Goal: Use online tool/utility: Utilize a website feature to perform a specific function

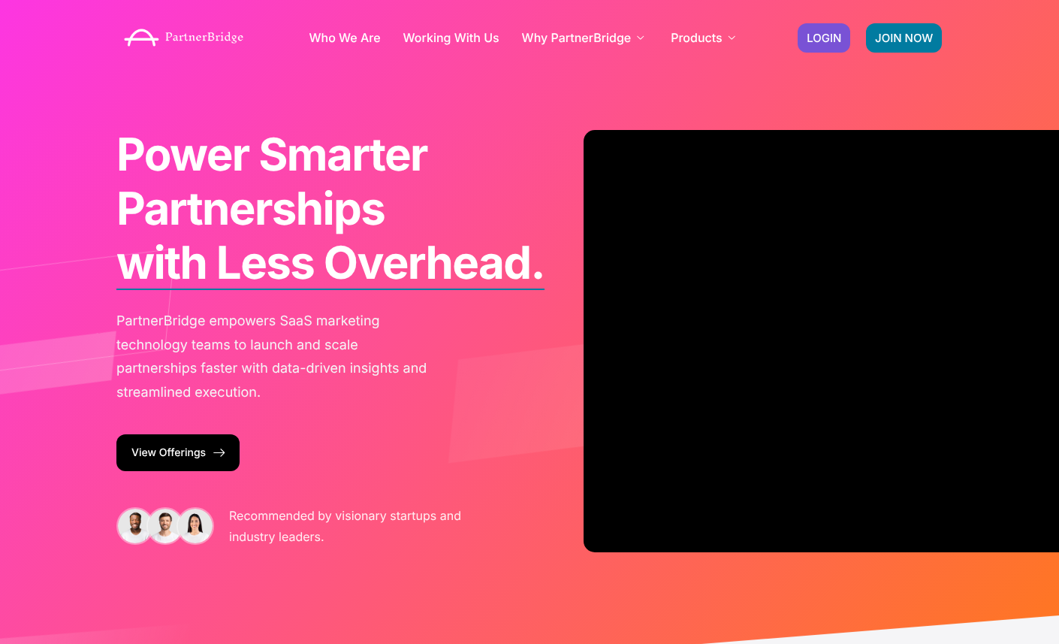
click at [816, 86] on div "Power Smarter Partnerships with Less Overhead. for Faster Growth. from Day One.…" at bounding box center [529, 352] width 856 height 704
click at [815, 33] on span "LOGIN" at bounding box center [824, 37] width 35 height 11
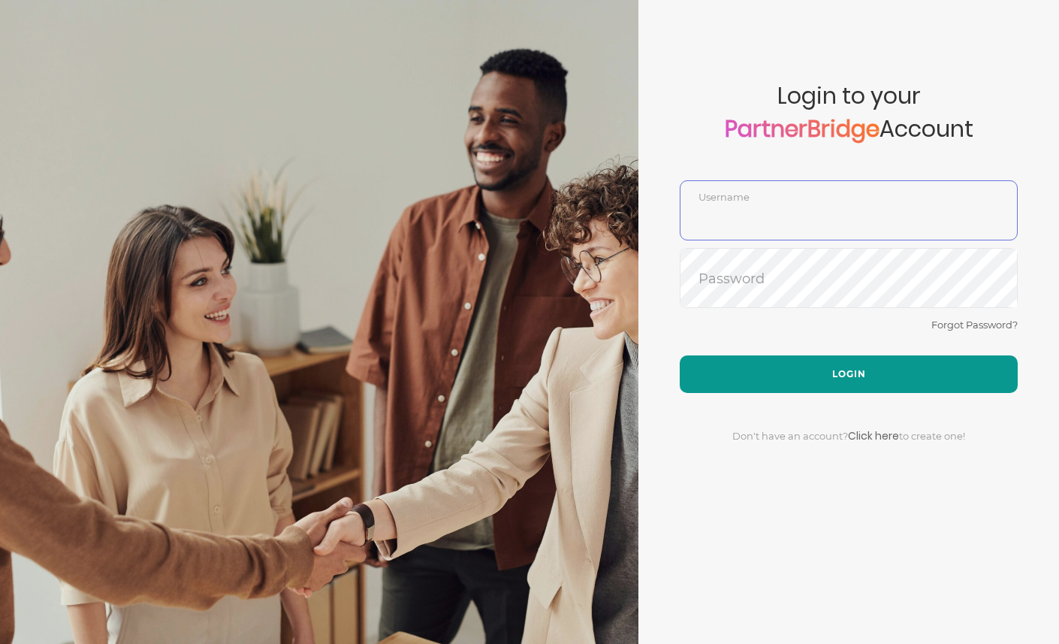
type input "DemoUser"
click at [797, 383] on button "Login" at bounding box center [849, 374] width 338 height 38
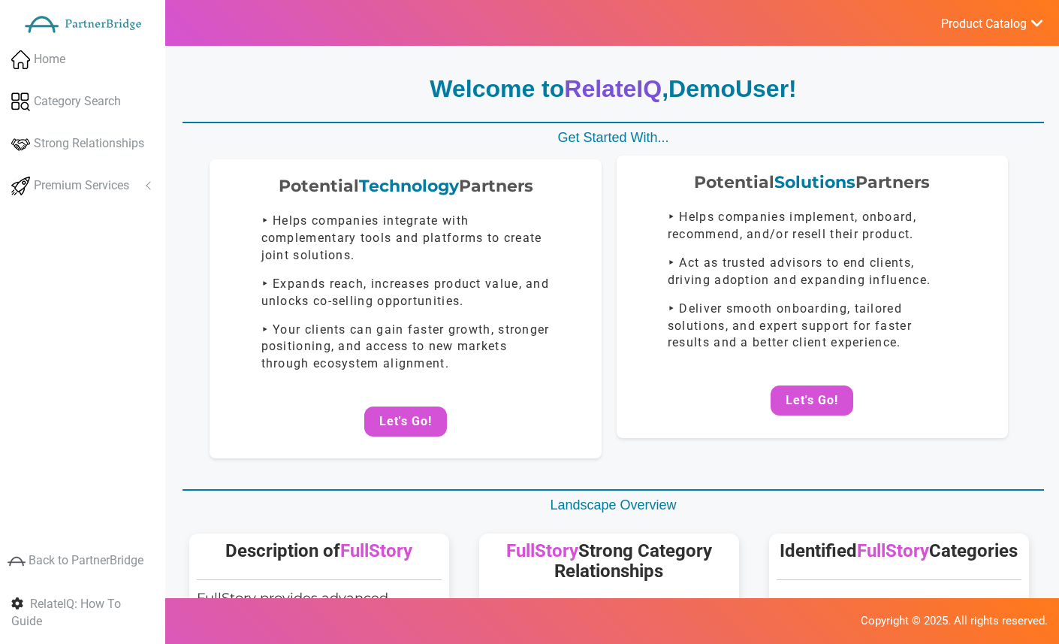
click at [819, 417] on div "Potential Solutions Partners ‣ Helps companies implement, onboard, recommend, a…" at bounding box center [812, 296] width 391 height 282
click at [816, 403] on button "Let's Go!" at bounding box center [812, 400] width 83 height 30
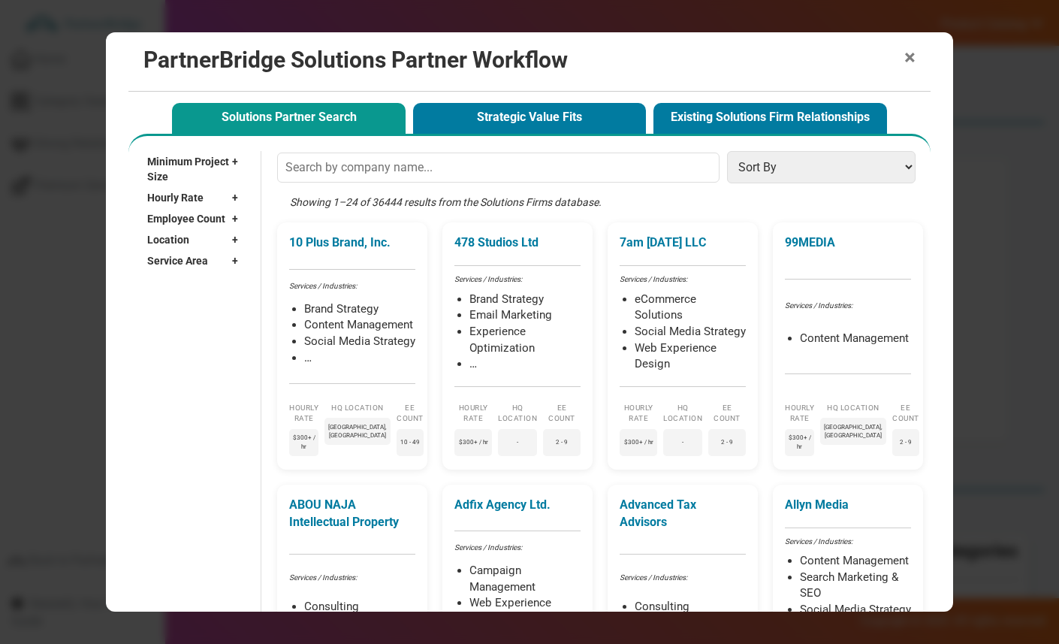
click at [905, 56] on span "×" at bounding box center [909, 57] width 11 height 21
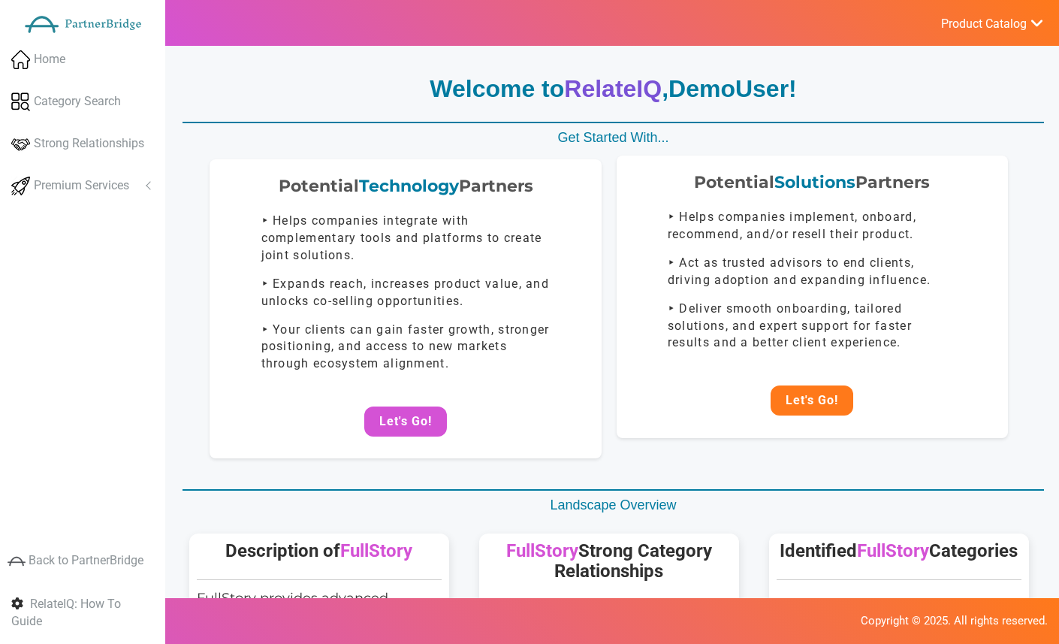
click at [801, 412] on button "Let's Go!" at bounding box center [812, 400] width 83 height 30
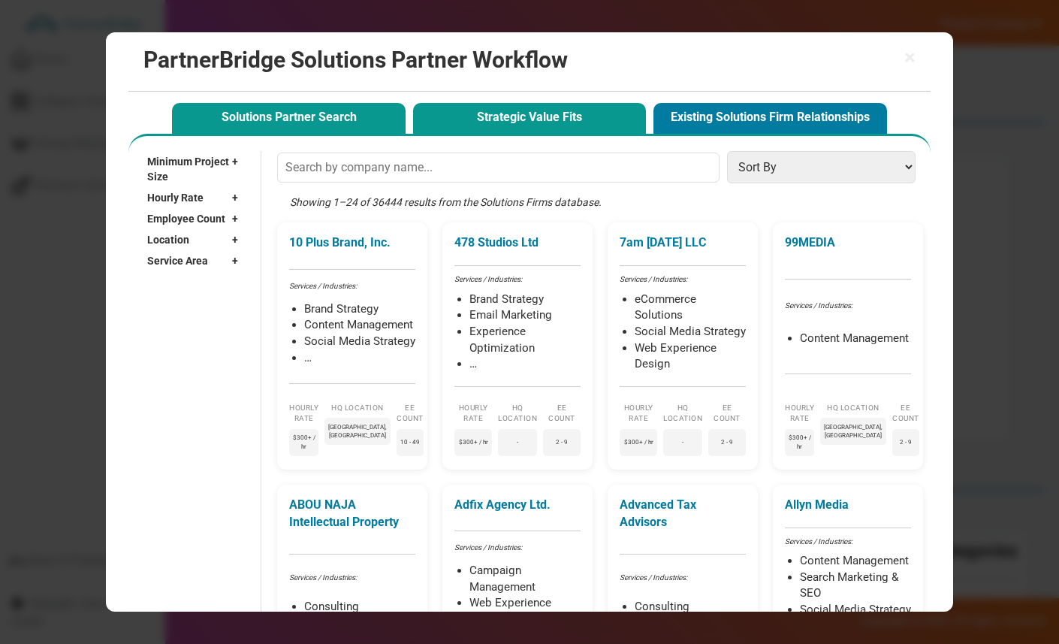
click at [457, 116] on button "Strategic Value Fits" at bounding box center [529, 118] width 233 height 31
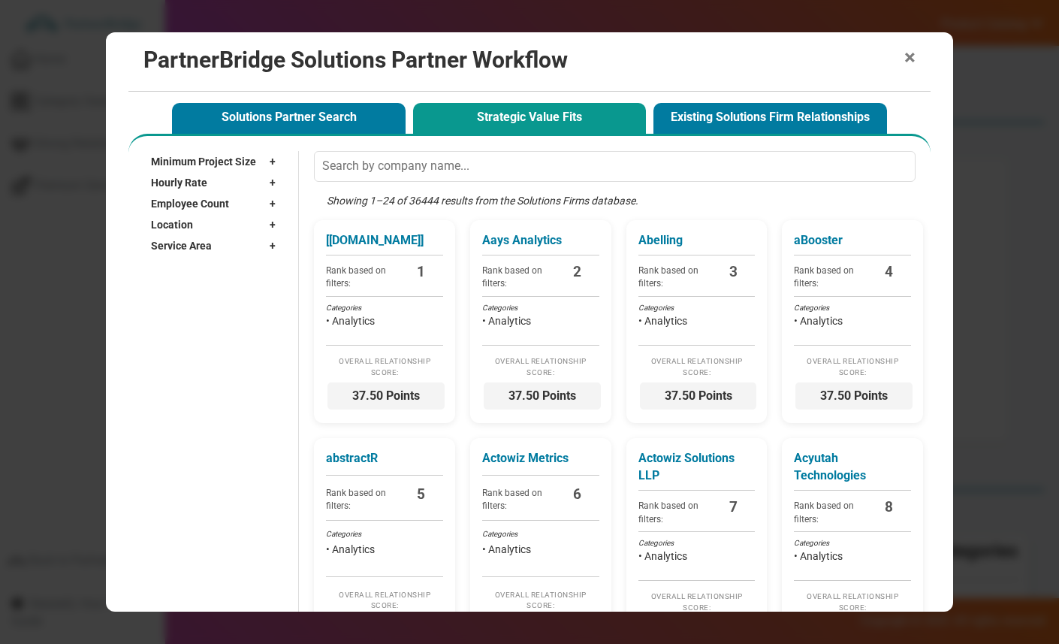
click at [912, 59] on span "×" at bounding box center [909, 57] width 11 height 21
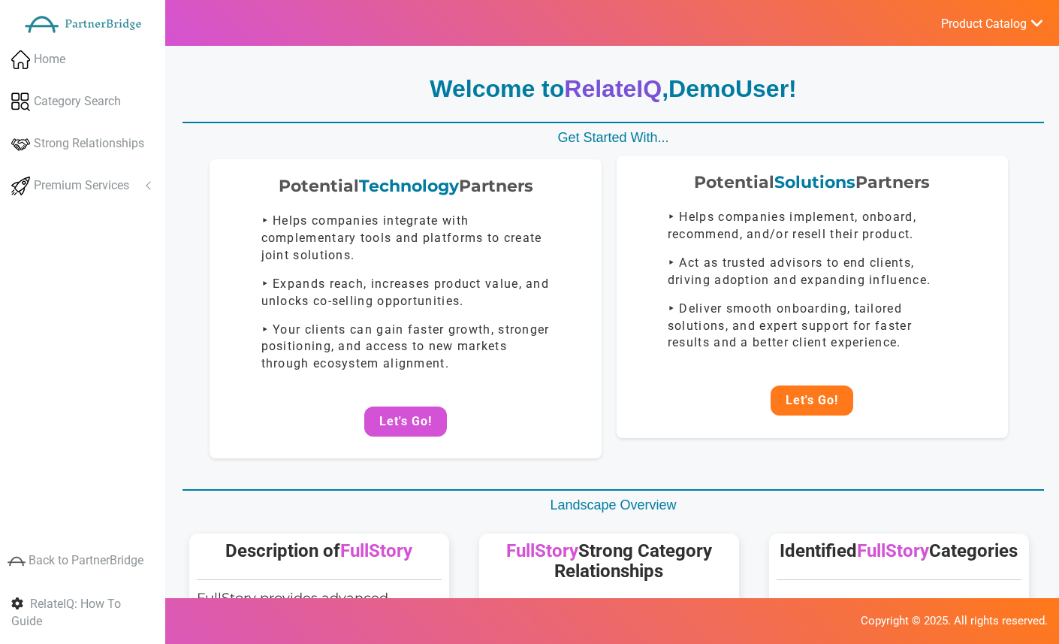
click at [846, 387] on button "Let's Go!" at bounding box center [812, 400] width 83 height 30
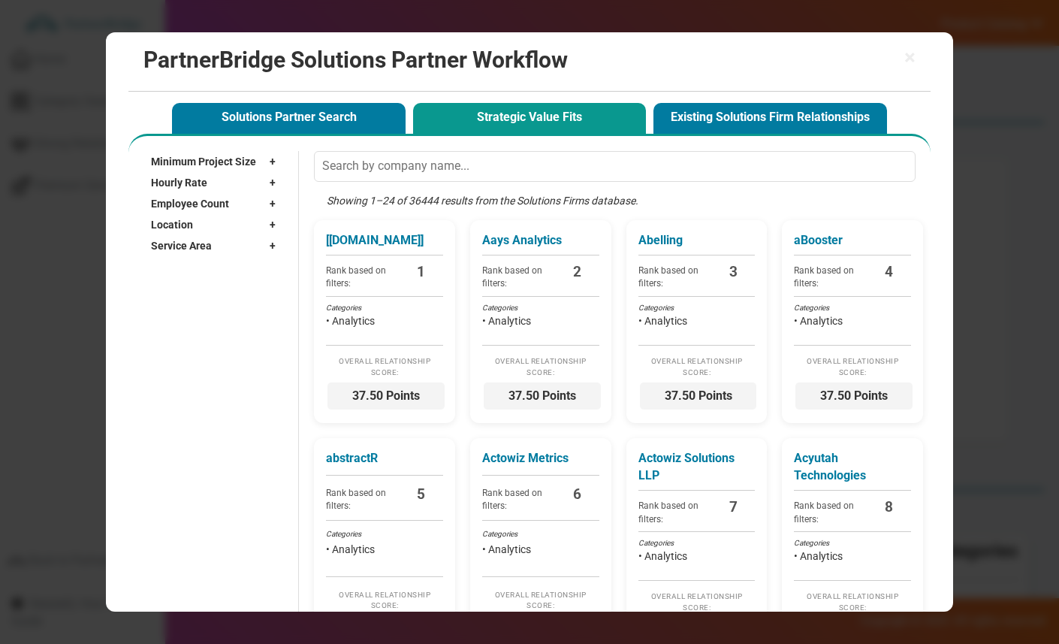
click at [237, 161] on span "Minimum Project Size" at bounding box center [203, 161] width 105 height 15
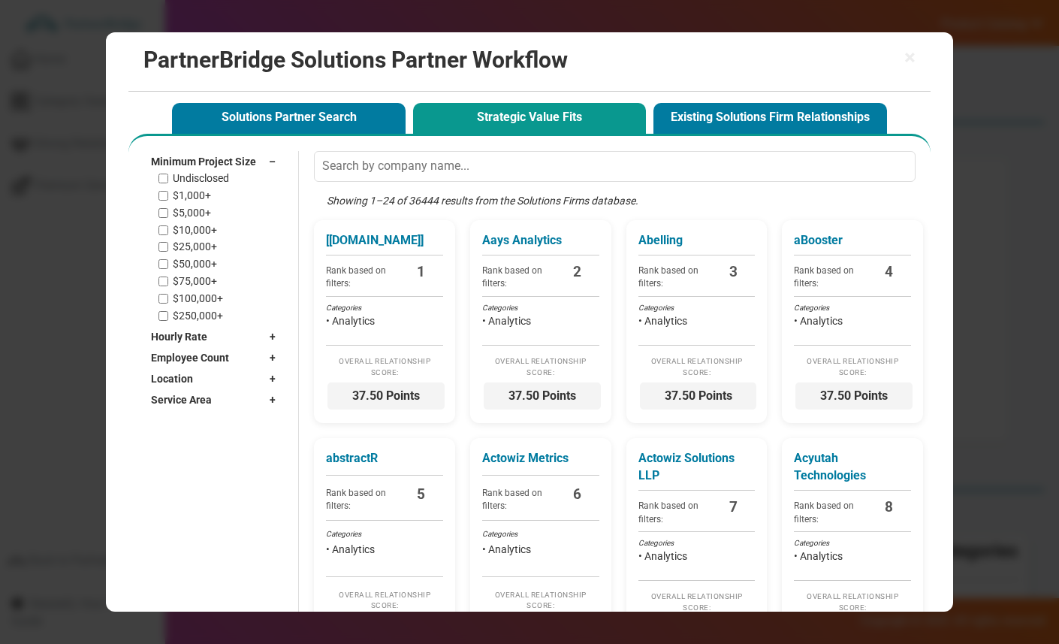
click at [201, 200] on label "$1,000+" at bounding box center [192, 195] width 38 height 13
click at [168, 200] on input "$1,000+" at bounding box center [163, 196] width 10 height 10
checkbox input "true"
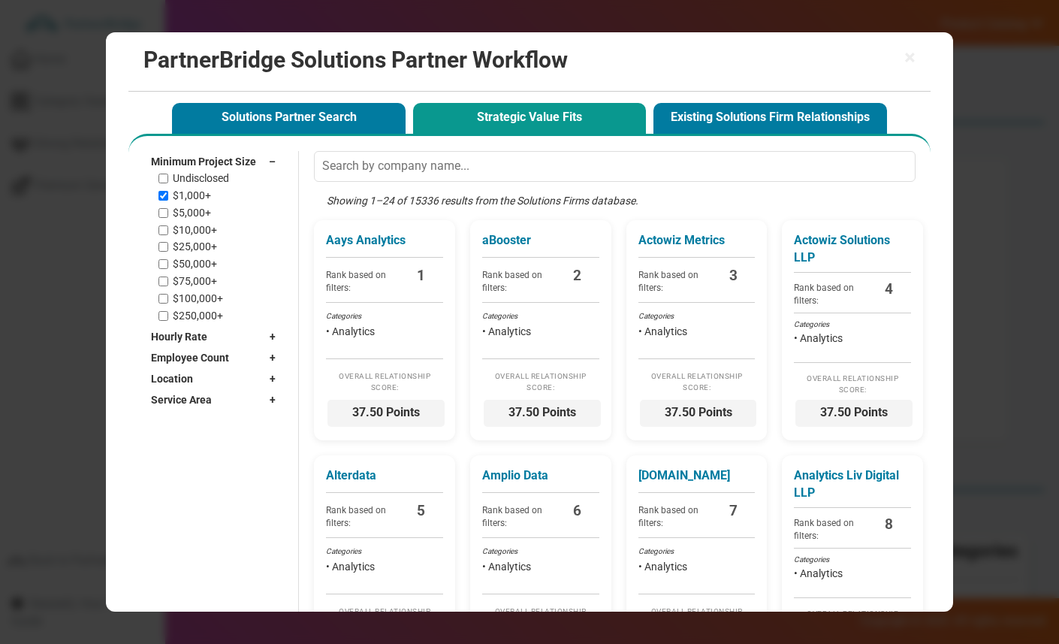
click at [199, 212] on label "$5,000+" at bounding box center [192, 213] width 38 height 13
click at [168, 212] on input "$5,000+" at bounding box center [163, 213] width 10 height 10
checkbox input "true"
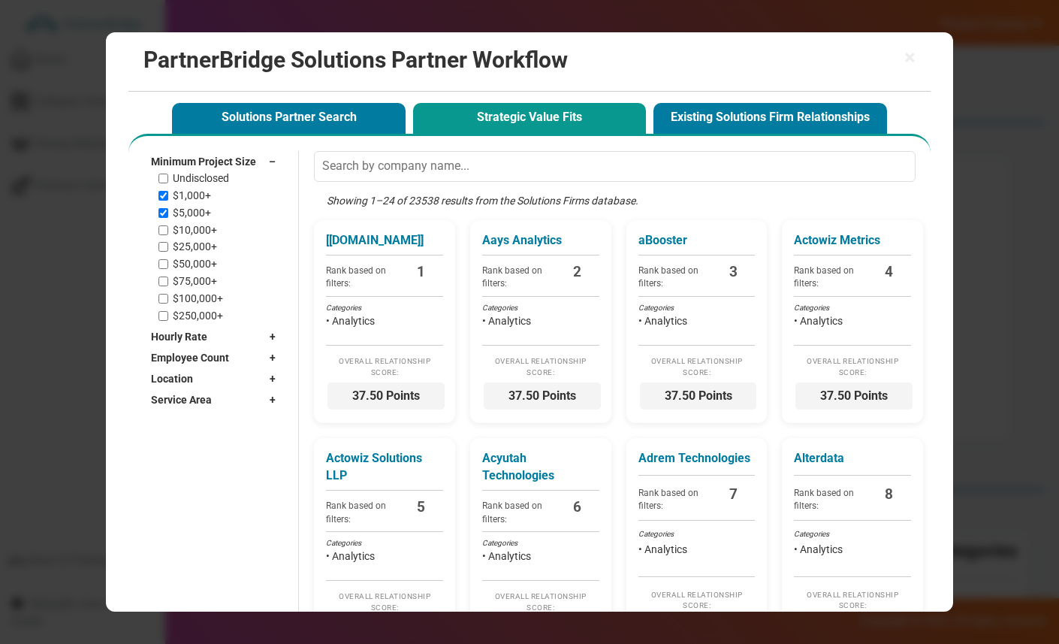
click at [198, 156] on span "Minimum Project Size" at bounding box center [203, 161] width 105 height 15
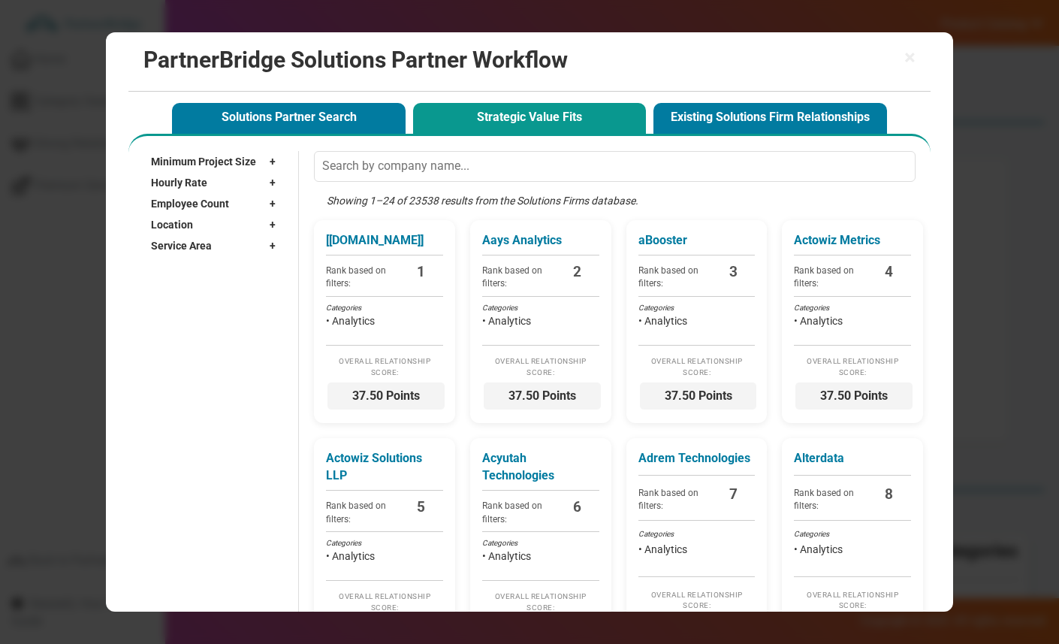
click at [198, 180] on span "Hourly Rate" at bounding box center [179, 182] width 56 height 15
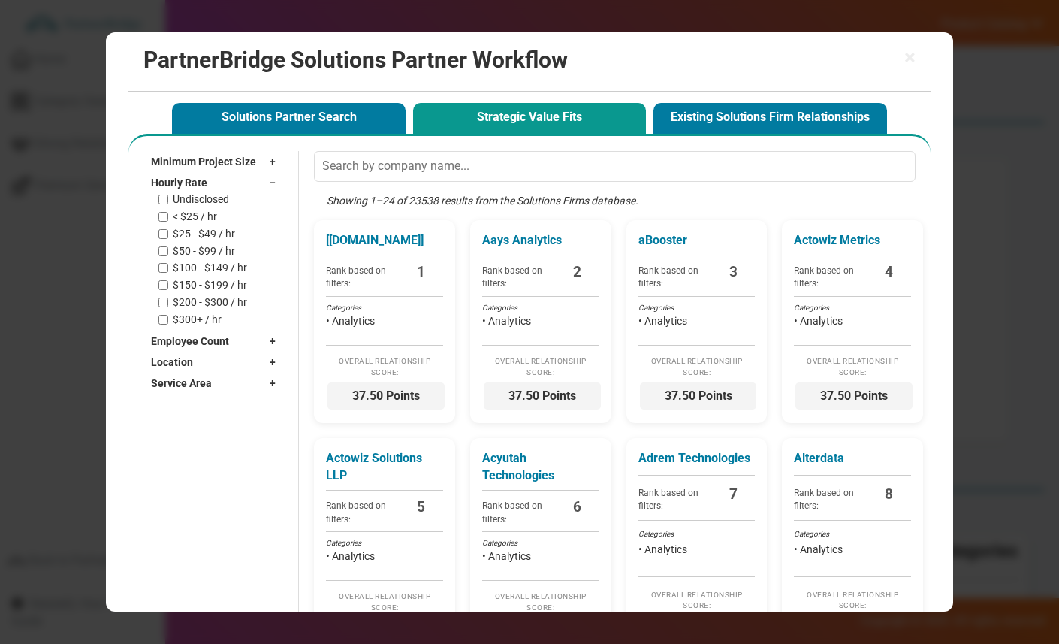
click at [197, 216] on label "< $25 / hr" at bounding box center [195, 216] width 44 height 13
click at [168, 216] on input "< $25 / hr" at bounding box center [163, 217] width 10 height 10
checkbox input "true"
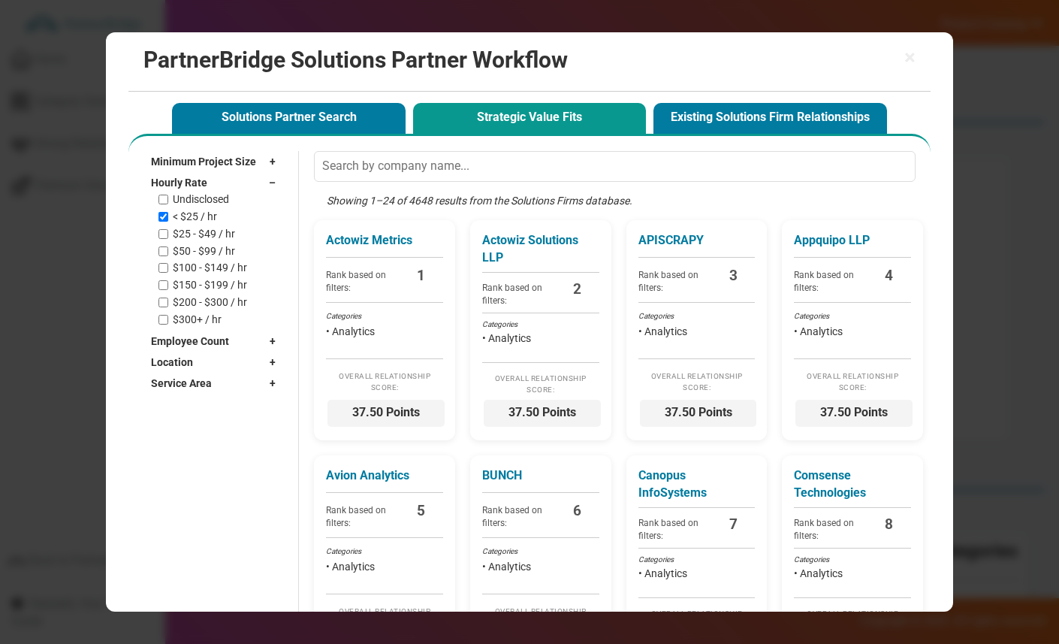
click at [196, 228] on label "$25 - $49 / hr" at bounding box center [204, 234] width 62 height 13
click at [168, 229] on input "$25 - $49 / hr" at bounding box center [163, 234] width 10 height 10
checkbox input "true"
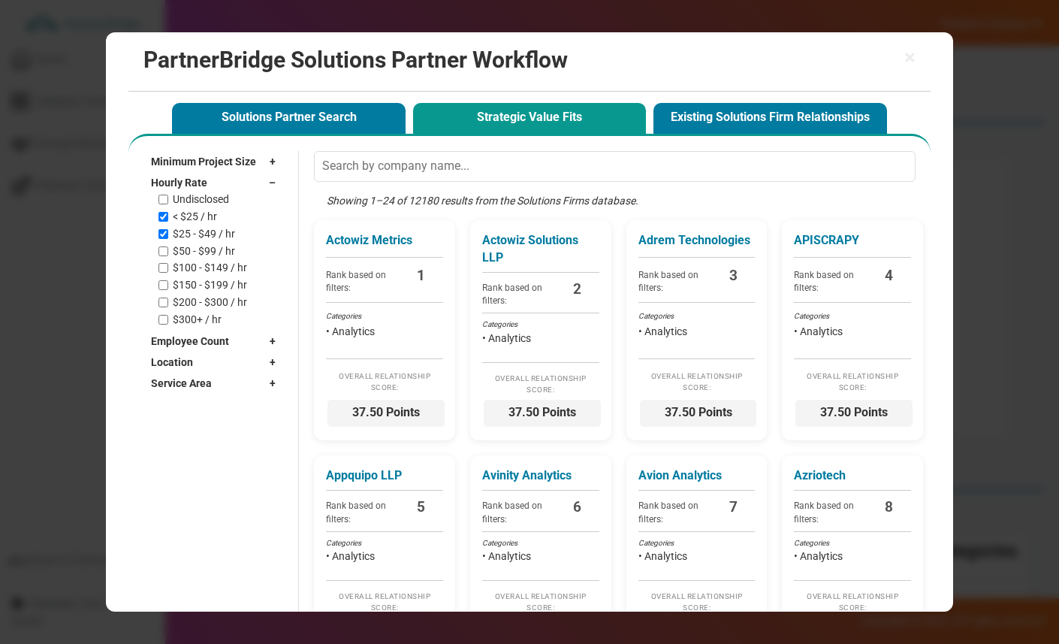
click at [198, 242] on div "Undisclosed < $25 / hr $25 - $49 / hr $50 - $99 / hr $100 - $149 / hr $150 - $1…" at bounding box center [220, 259] width 125 height 132
click at [198, 246] on label "$50 - $99 / hr" at bounding box center [204, 251] width 62 height 13
click at [168, 246] on input "$50 - $99 / hr" at bounding box center [163, 251] width 10 height 10
checkbox input "true"
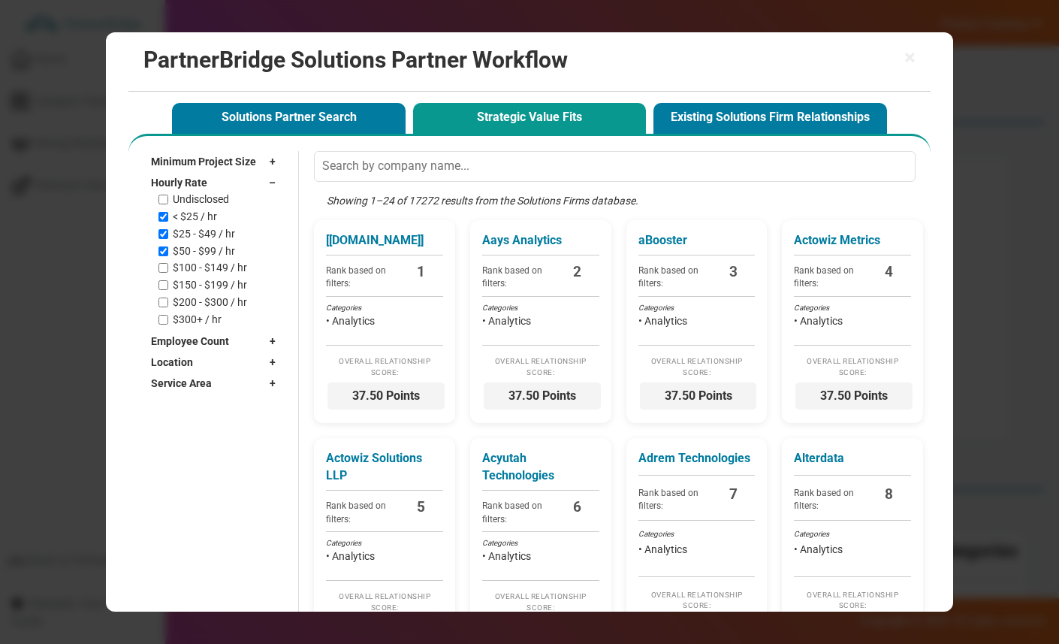
click at [193, 181] on span "Hourly Rate" at bounding box center [179, 182] width 56 height 15
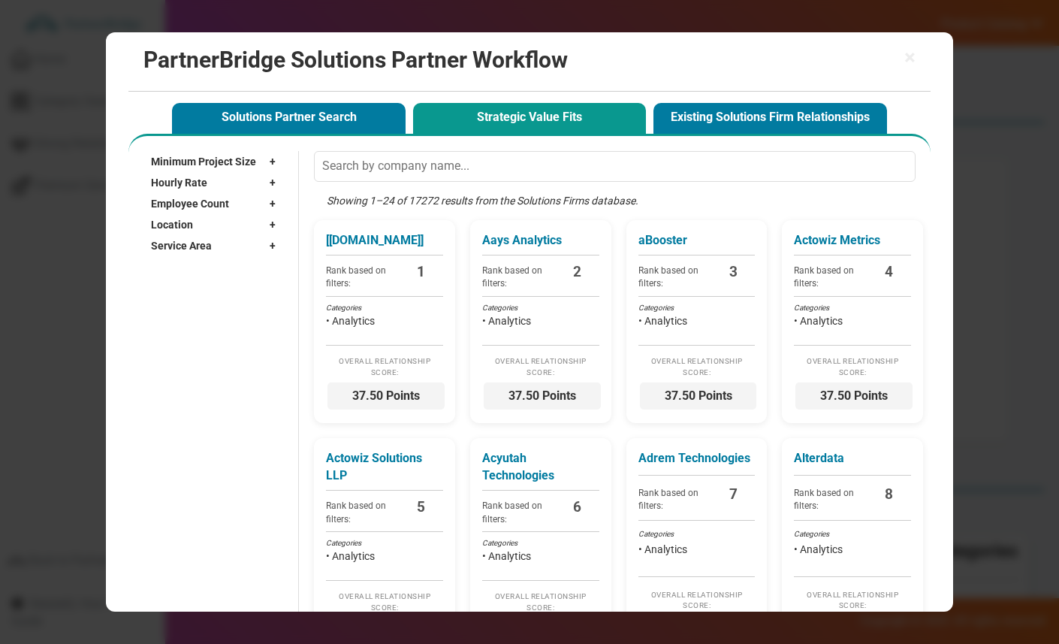
click at [188, 204] on span "Employee Count" at bounding box center [190, 203] width 78 height 15
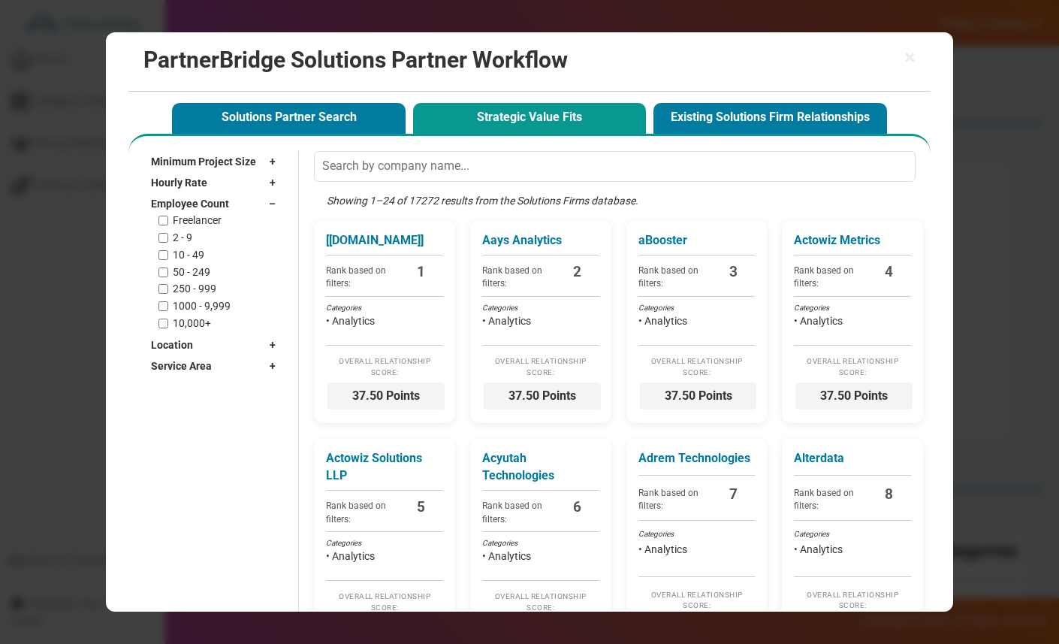
click at [186, 237] on label "2 - 9" at bounding box center [183, 237] width 20 height 13
click at [168, 237] on input "2 - 9" at bounding box center [163, 238] width 10 height 10
checkbox input "true"
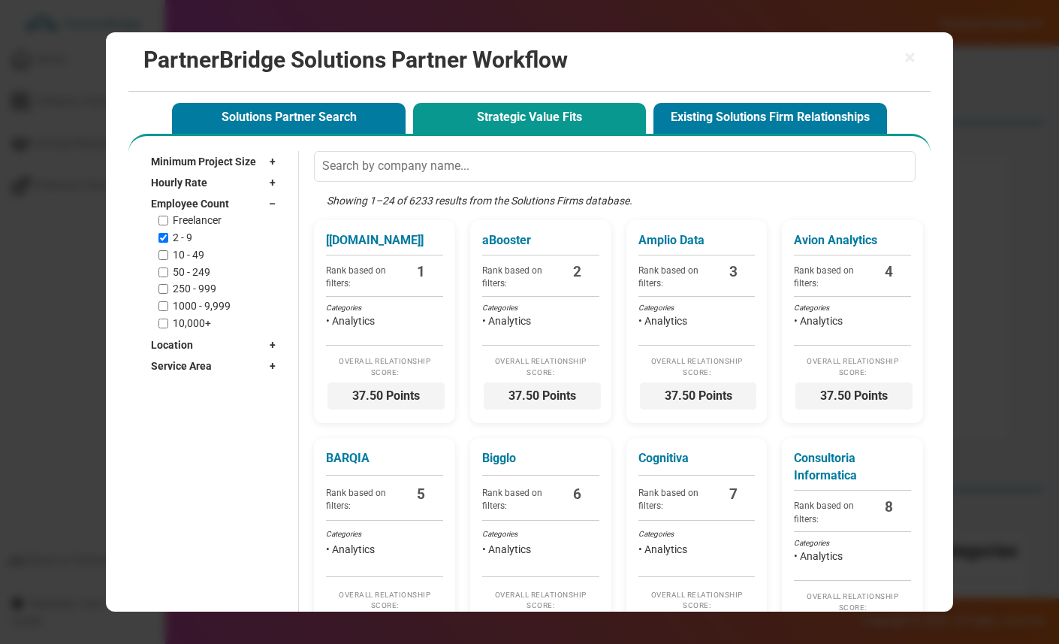
click at [185, 253] on label "10 - 49" at bounding box center [189, 255] width 32 height 13
click at [168, 253] on input "10 - 49" at bounding box center [163, 255] width 10 height 10
checkbox input "true"
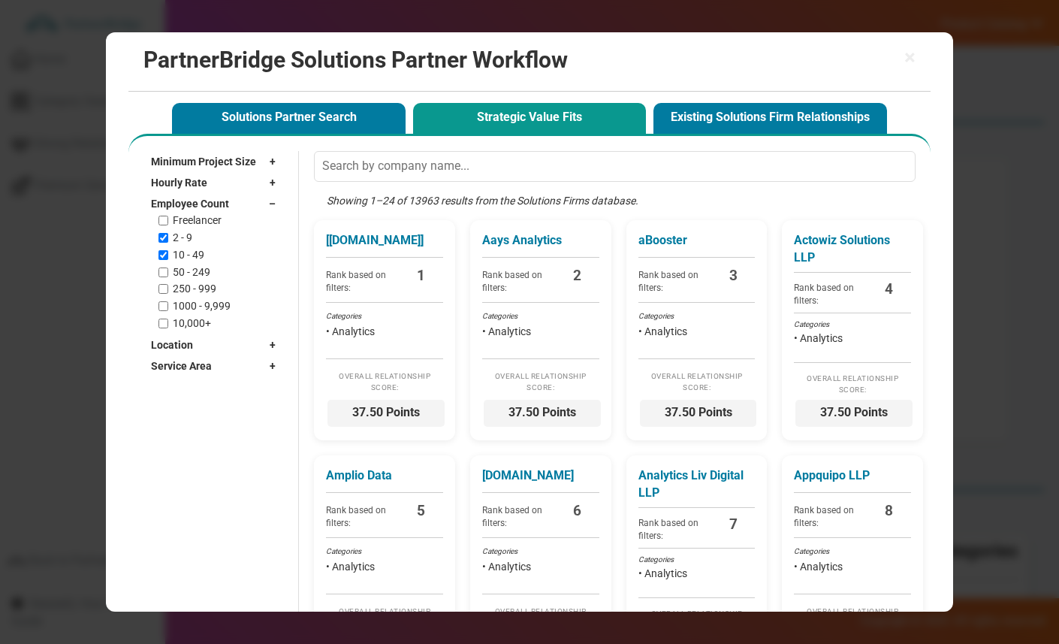
click at [188, 204] on span "Employee Count" at bounding box center [190, 203] width 78 height 15
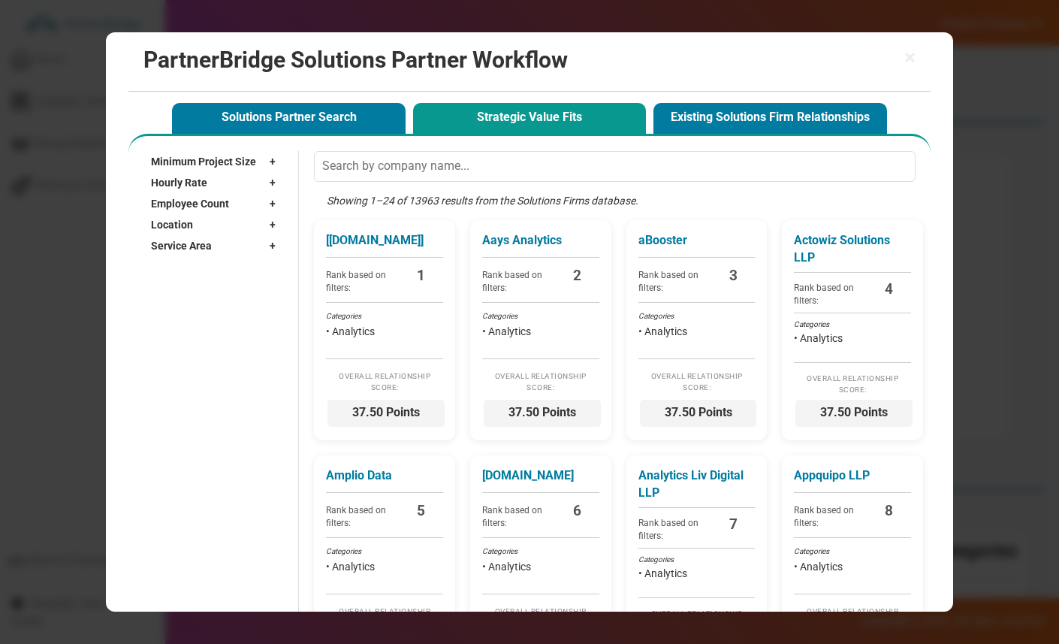
click at [185, 222] on span "Location" at bounding box center [172, 224] width 42 height 15
click at [189, 238] on input "text" at bounding box center [209, 246] width 117 height 23
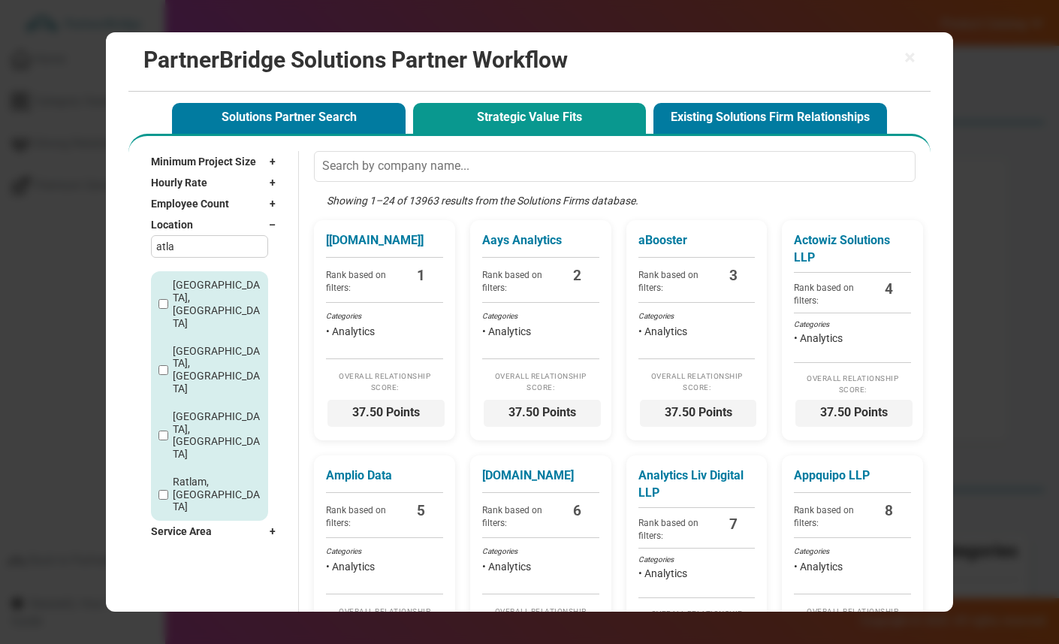
type input "atla"
click at [188, 285] on label "[GEOGRAPHIC_DATA], [GEOGRAPHIC_DATA]" at bounding box center [219, 304] width 92 height 50
click at [168, 299] on input "[GEOGRAPHIC_DATA], [GEOGRAPHIC_DATA]" at bounding box center [163, 304] width 10 height 10
checkbox input "true"
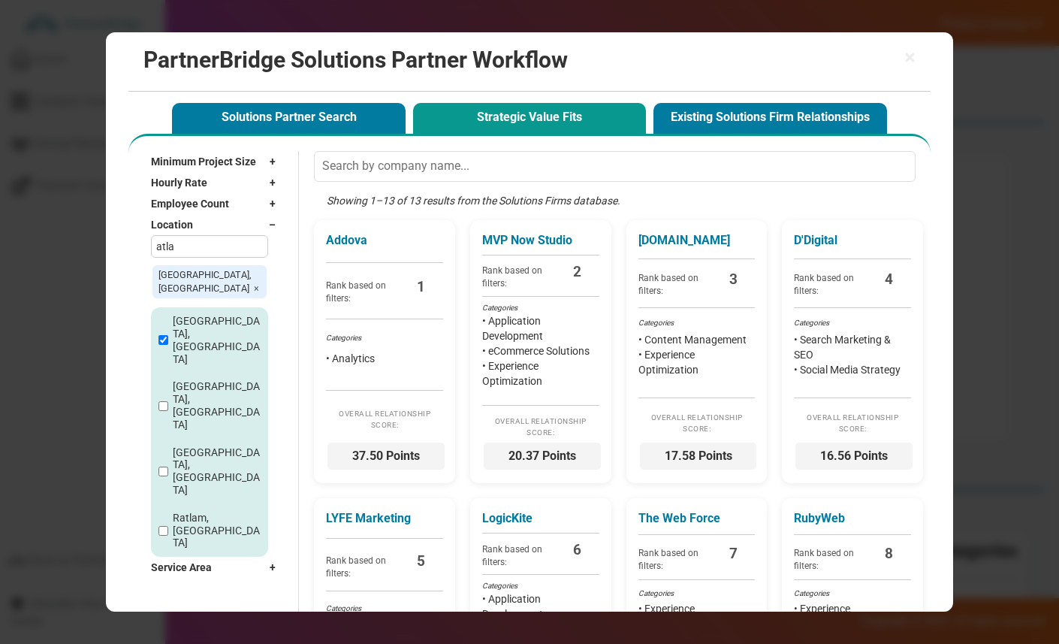
click at [185, 231] on span "Location" at bounding box center [172, 224] width 42 height 15
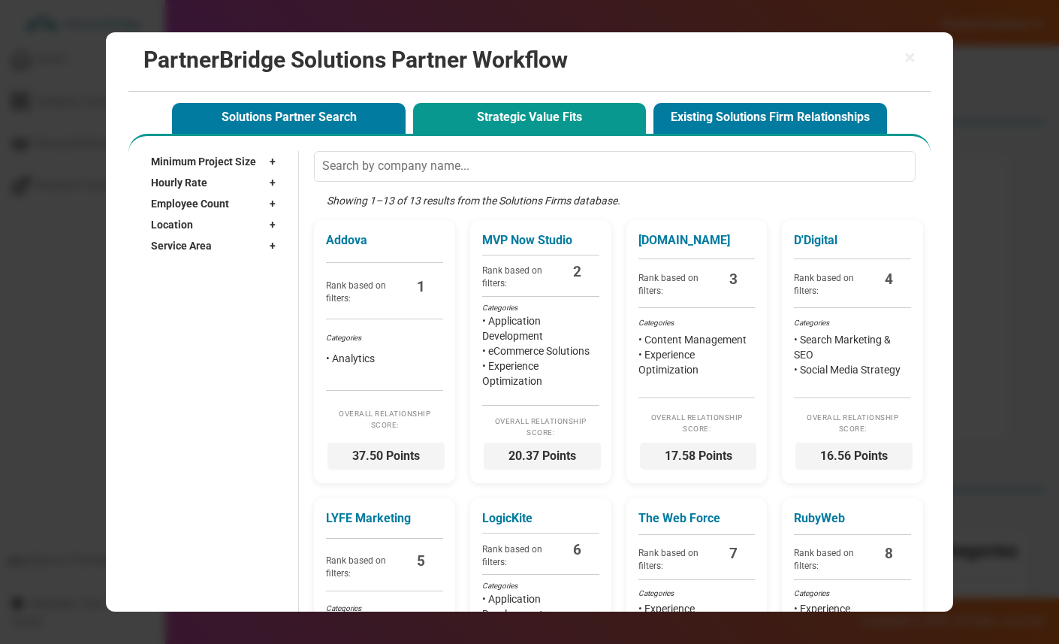
click at [189, 240] on span "Service Area" at bounding box center [181, 245] width 61 height 15
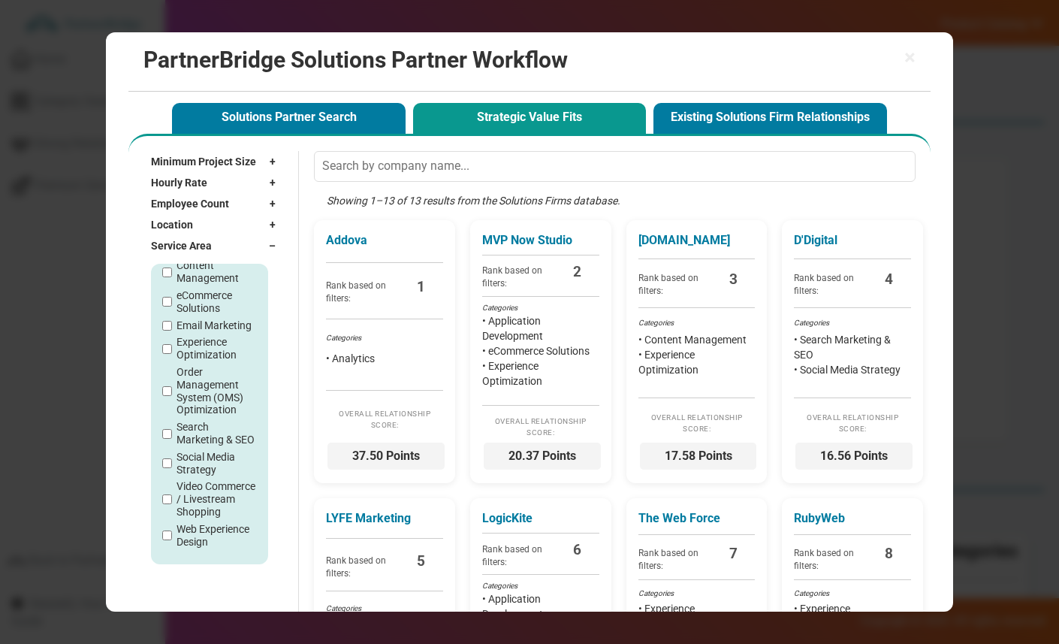
scroll to position [139, 0]
click at [194, 529] on label "Web Experience Design" at bounding box center [216, 536] width 80 height 26
click at [172, 530] on input "Web Experience Design" at bounding box center [167, 535] width 10 height 10
checkbox input "true"
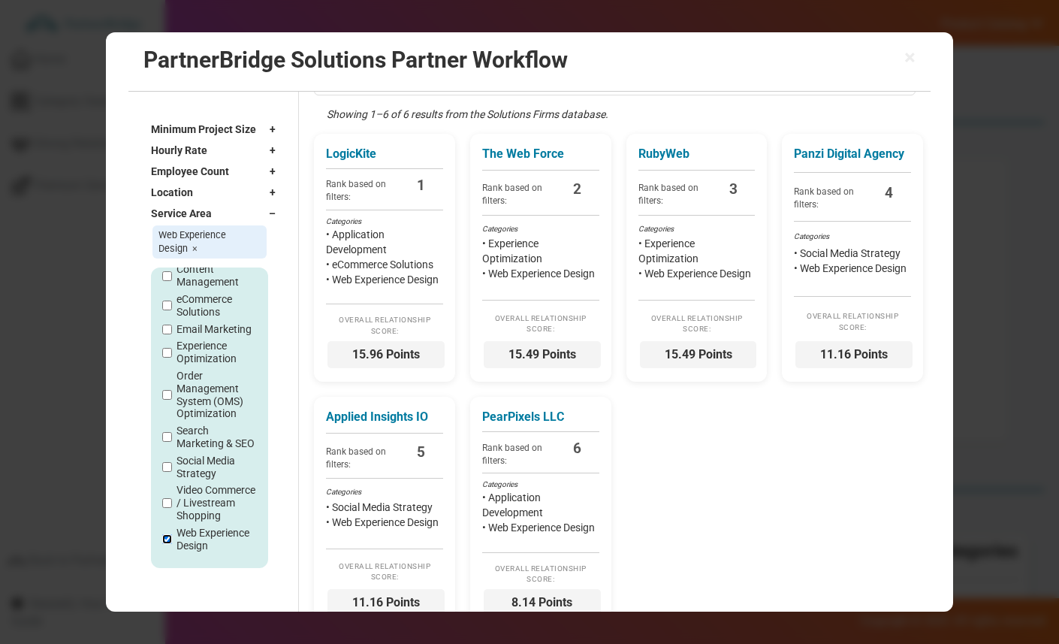
scroll to position [88, 0]
click at [380, 251] on li "• Application Development" at bounding box center [387, 243] width 117 height 30
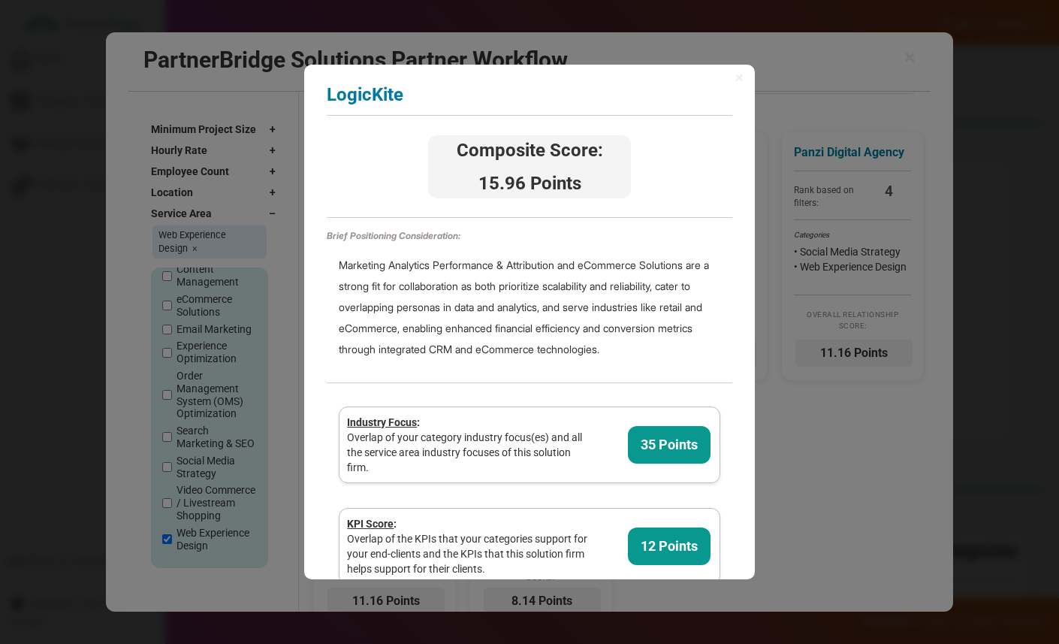
scroll to position [0, 0]
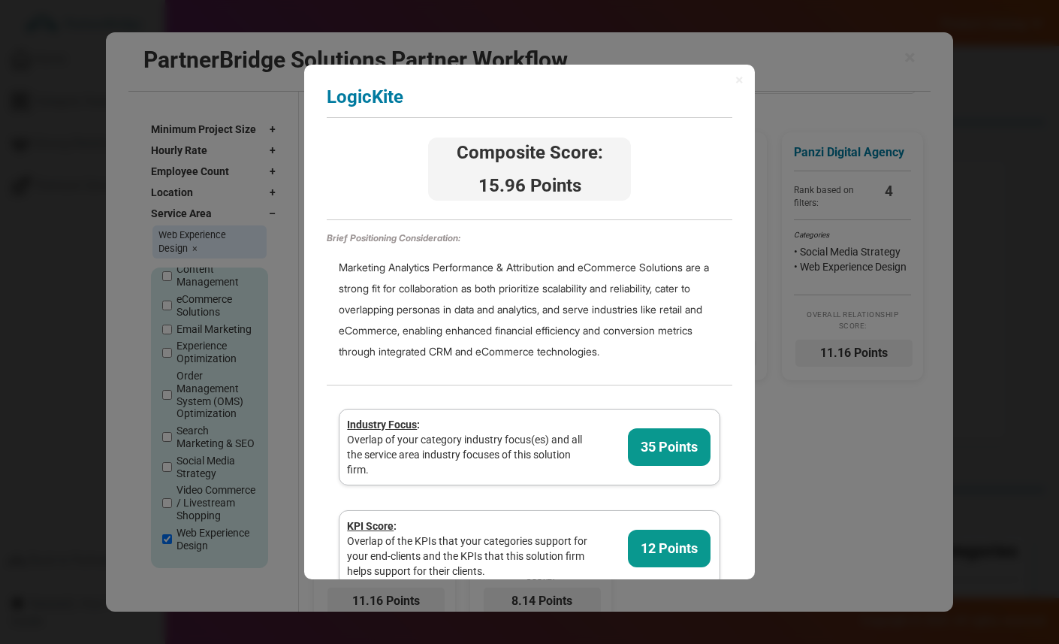
click at [734, 72] on div "× LogicKite Analyzing partner score... Composite Score: 15.96 Points Brief Posi…" at bounding box center [529, 322] width 451 height 515
click at [734, 76] on div "× LogicKite Analyzing partner score... Composite Score: 15.96 Points Brief Posi…" at bounding box center [529, 322] width 451 height 515
click at [740, 79] on span "×" at bounding box center [739, 79] width 8 height 15
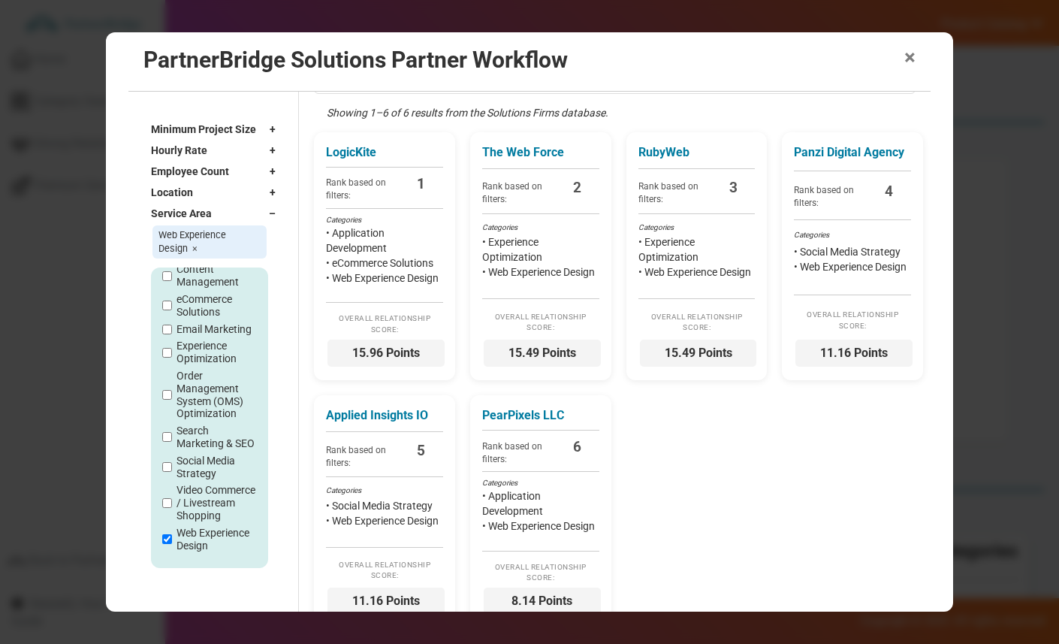
click at [909, 56] on span "×" at bounding box center [909, 57] width 11 height 21
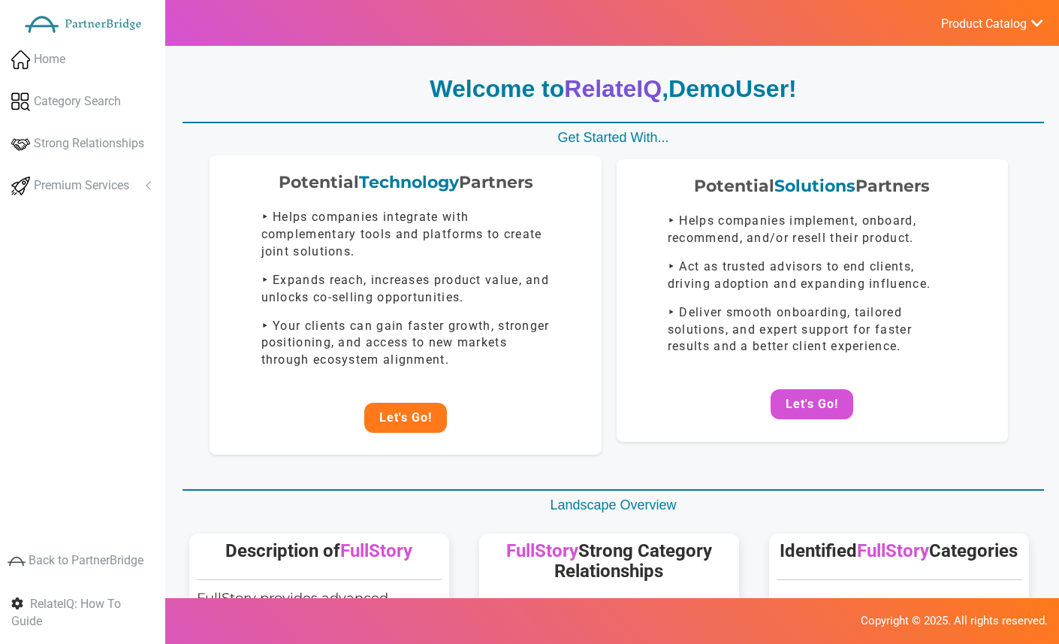
click at [400, 418] on button "Let's Go!" at bounding box center [405, 418] width 83 height 30
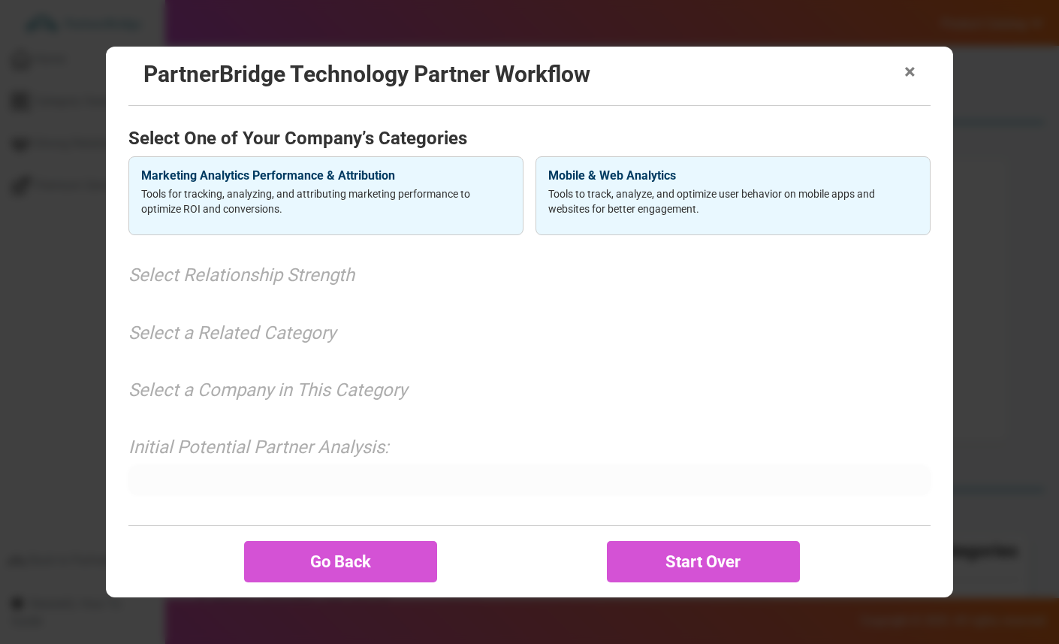
click at [912, 73] on span "×" at bounding box center [909, 72] width 11 height 21
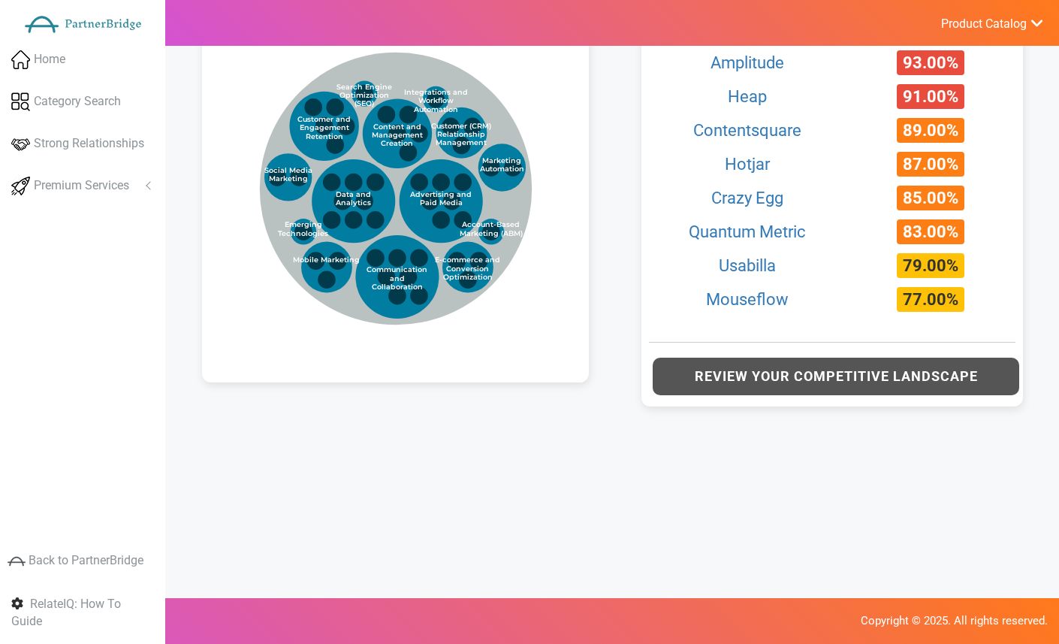
scroll to position [815, 0]
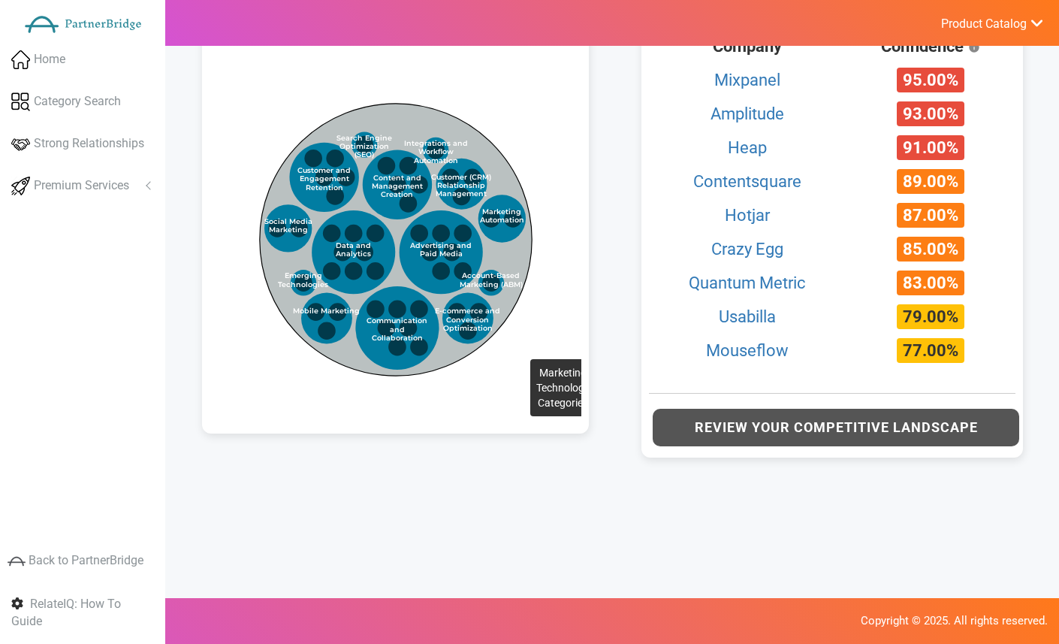
click at [500, 277] on circle at bounding box center [395, 240] width 272 height 272
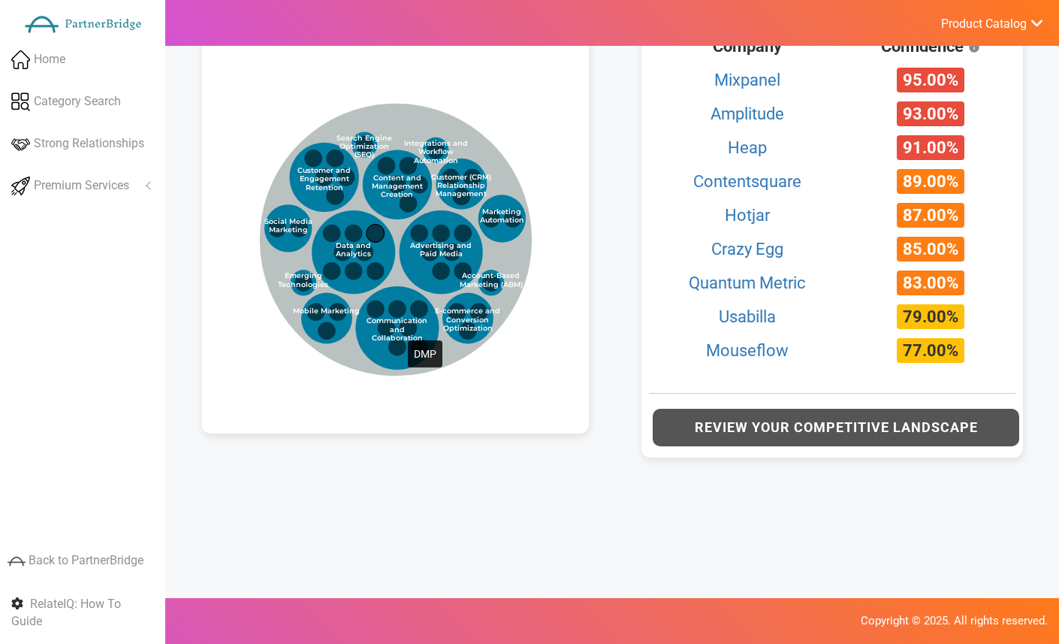
click at [378, 243] on circle at bounding box center [375, 234] width 18 height 18
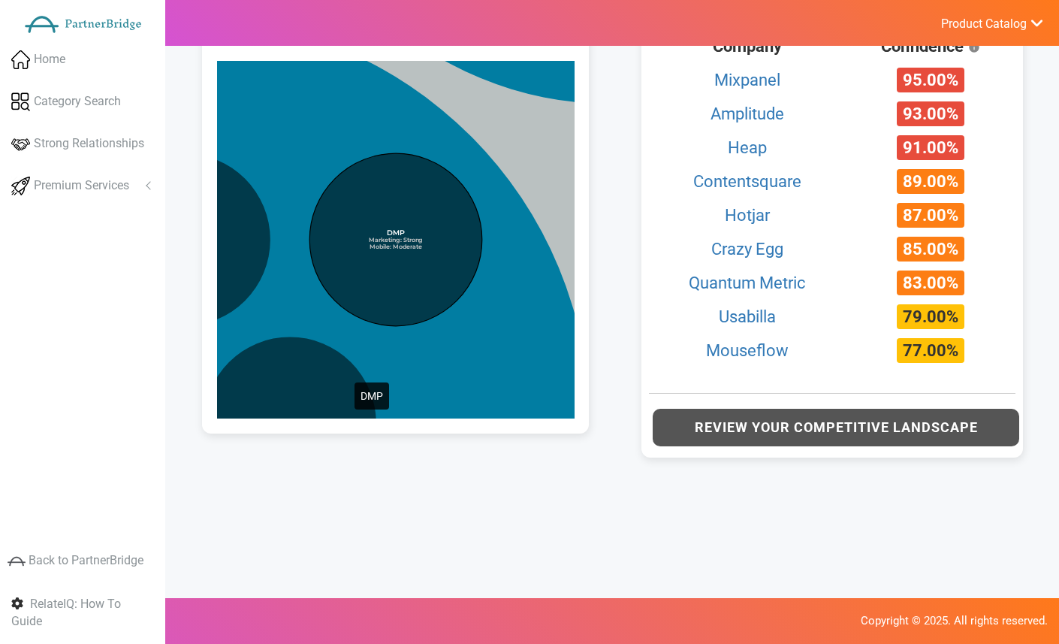
click at [324, 300] on circle at bounding box center [395, 239] width 173 height 173
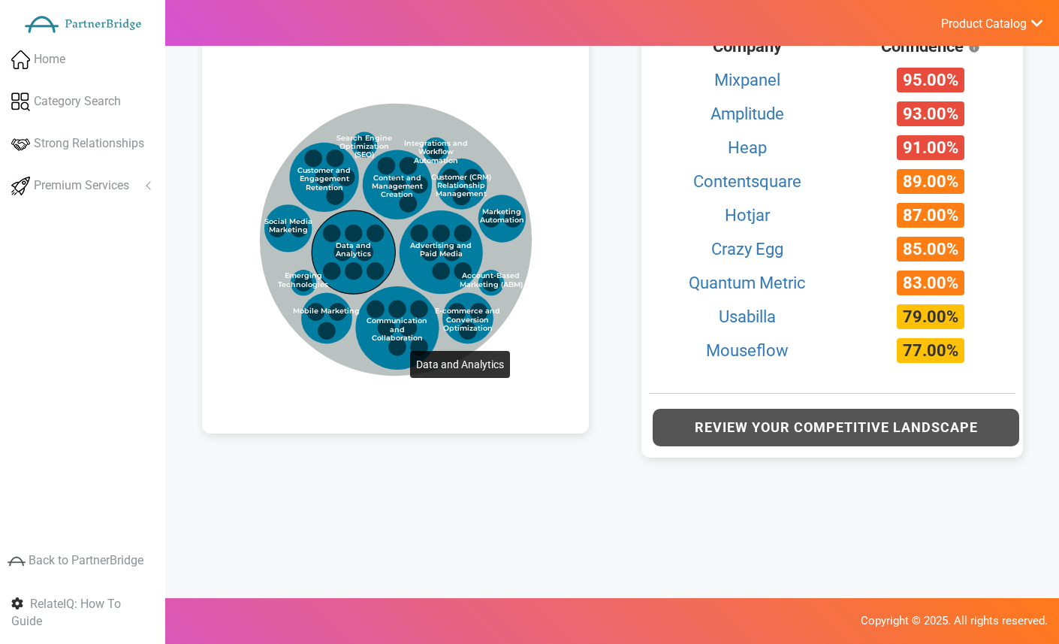
click at [380, 269] on circle at bounding box center [353, 251] width 83 height 83
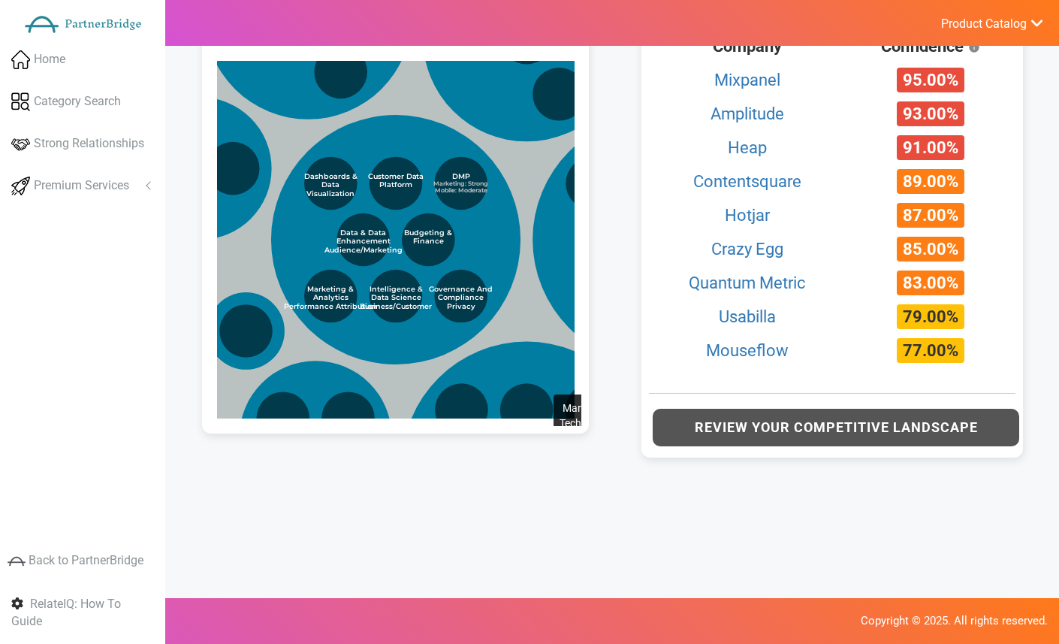
click at [523, 313] on circle at bounding box center [521, 201] width 813 height 813
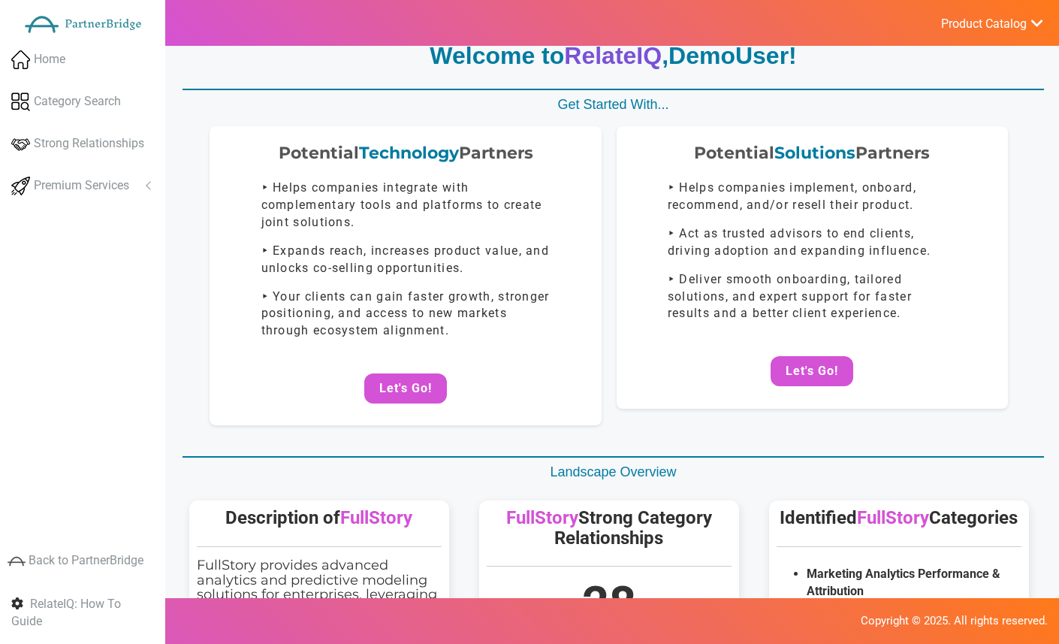
scroll to position [2, 0]
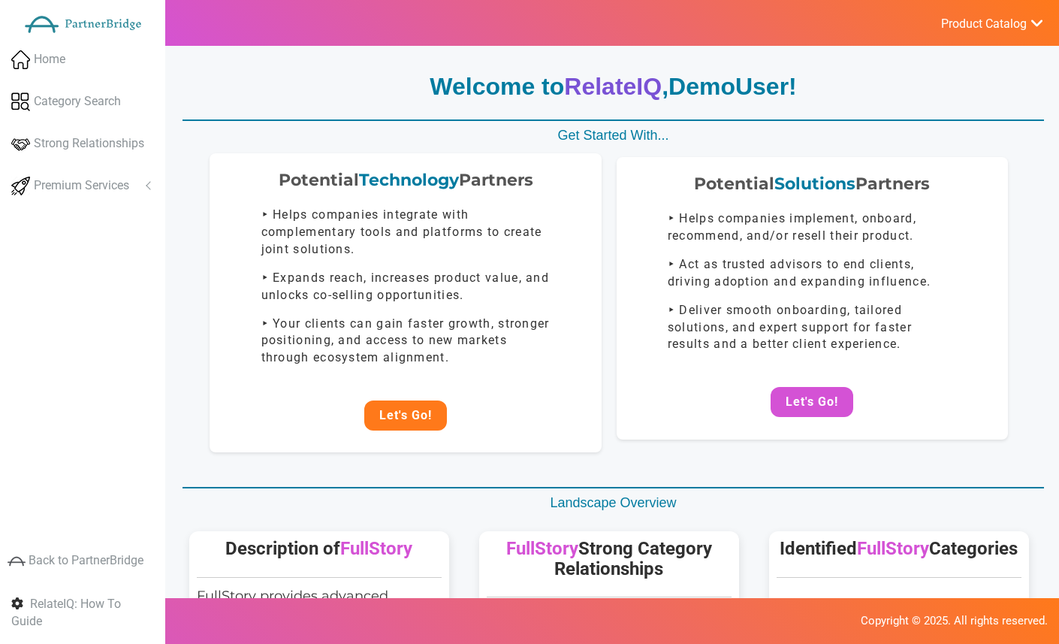
click at [422, 425] on button "Let's Go!" at bounding box center [405, 415] width 83 height 30
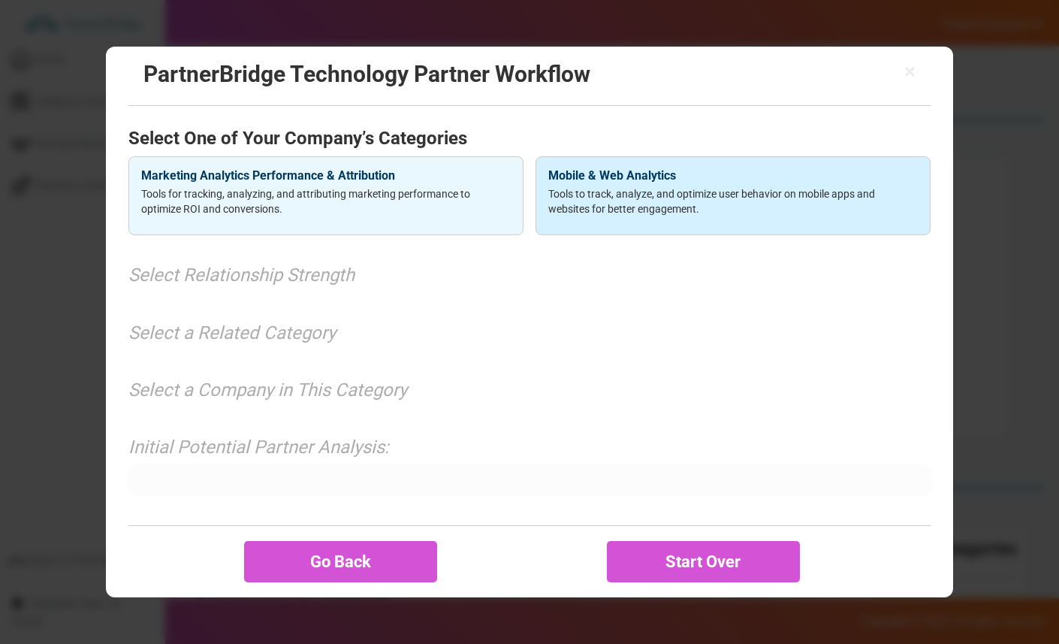
click at [632, 178] on h4 "Mobile & Web Analytics" at bounding box center [732, 176] width 369 height 14
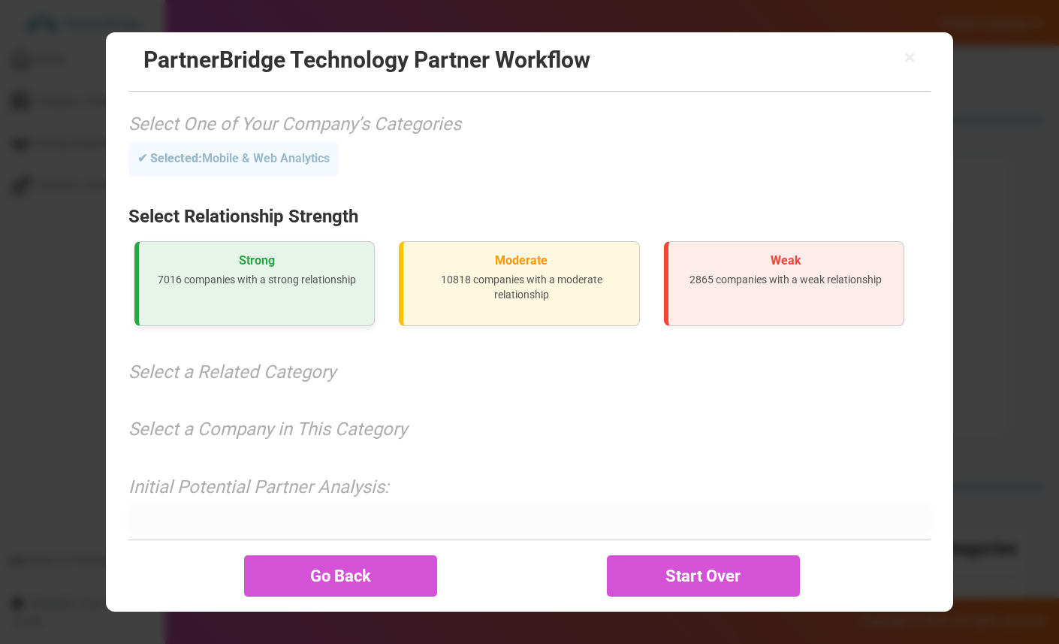
click at [314, 322] on div "Strong 7016 companies with a strong relationship" at bounding box center [254, 283] width 240 height 85
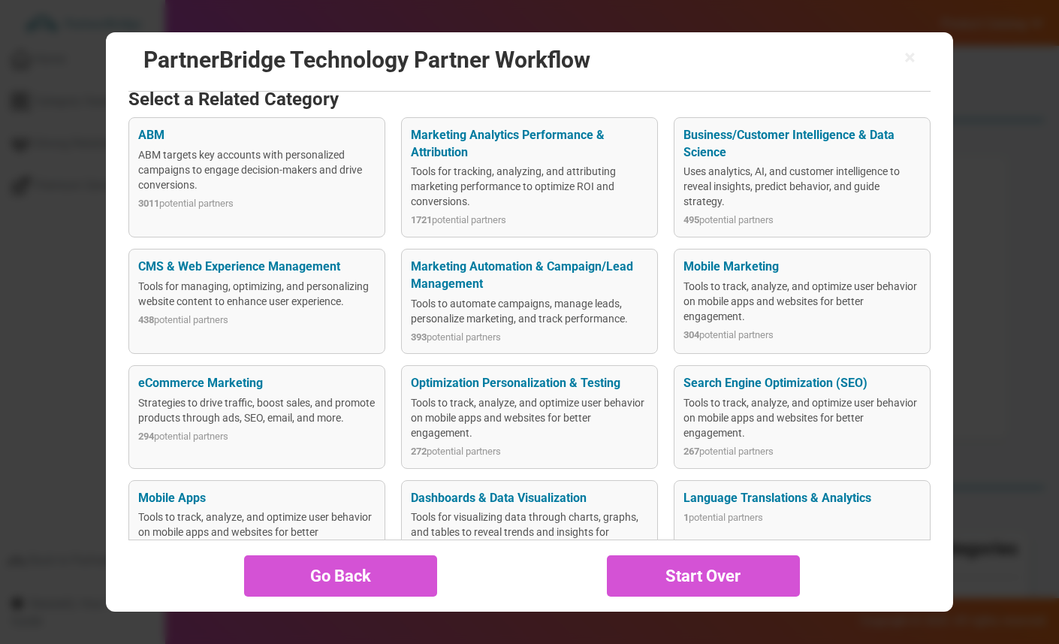
scroll to position [210, 0]
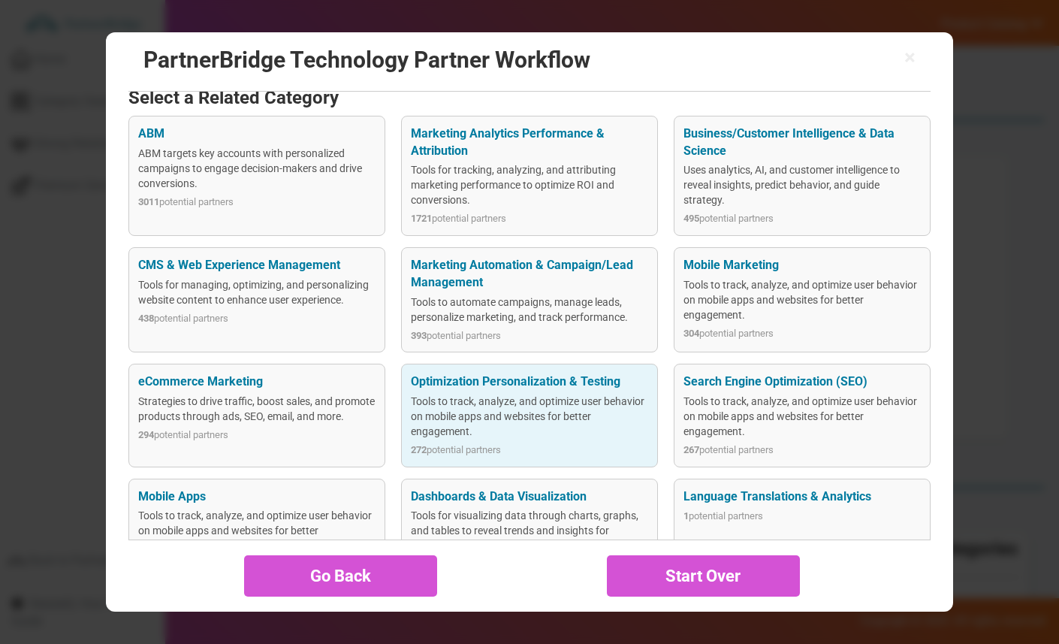
click at [520, 416] on div "Tools to track, analyze, and optimize user behavior on mobile apps and websites…" at bounding box center [529, 416] width 237 height 45
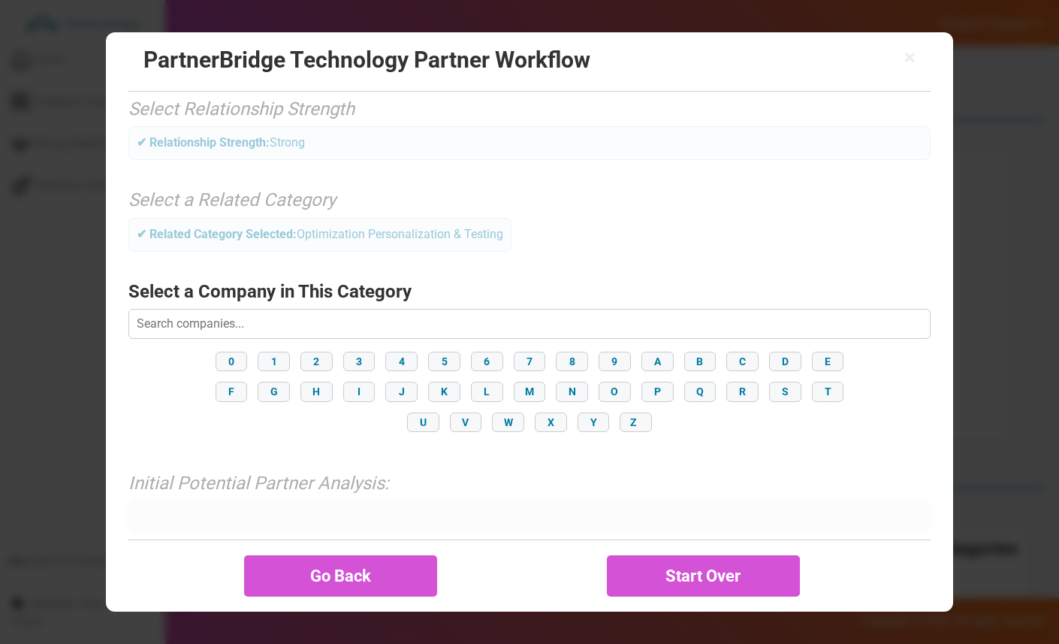
scroll to position [128, 0]
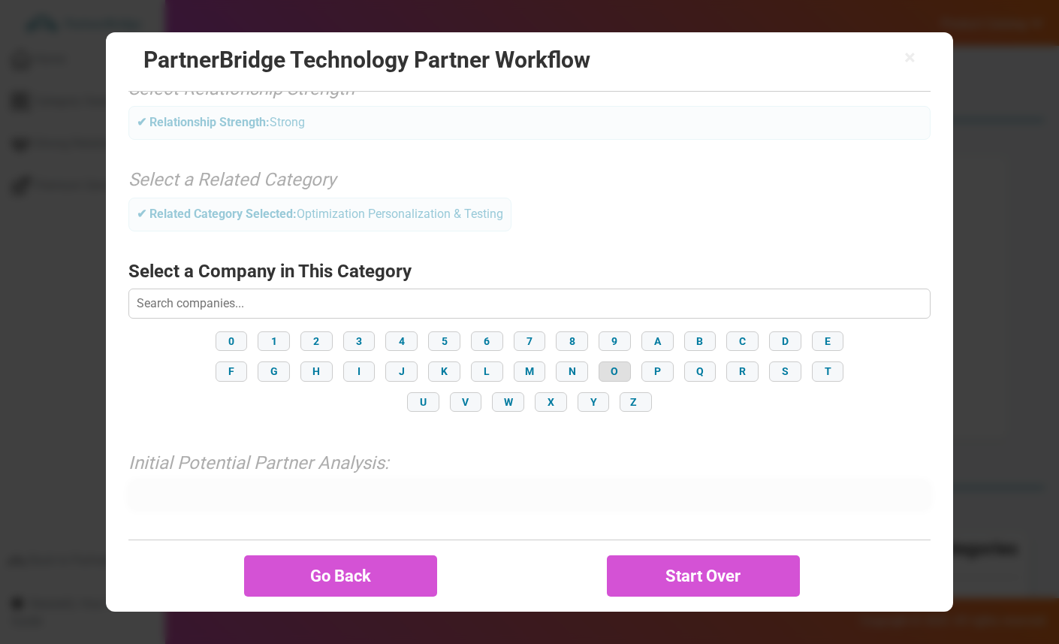
click at [611, 365] on button "O" at bounding box center [615, 371] width 32 height 20
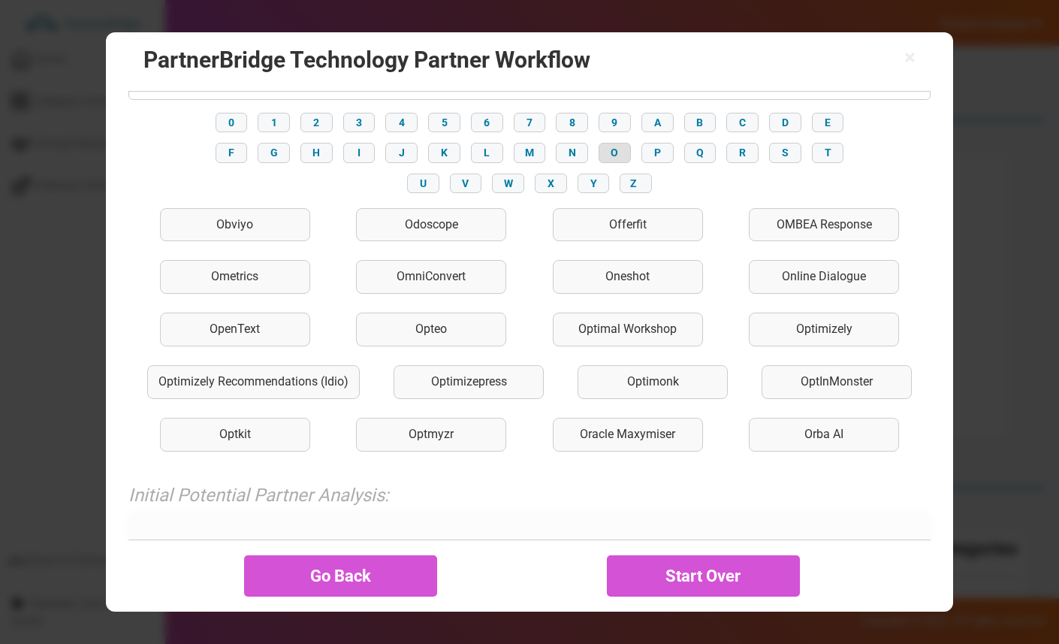
scroll to position [372, 0]
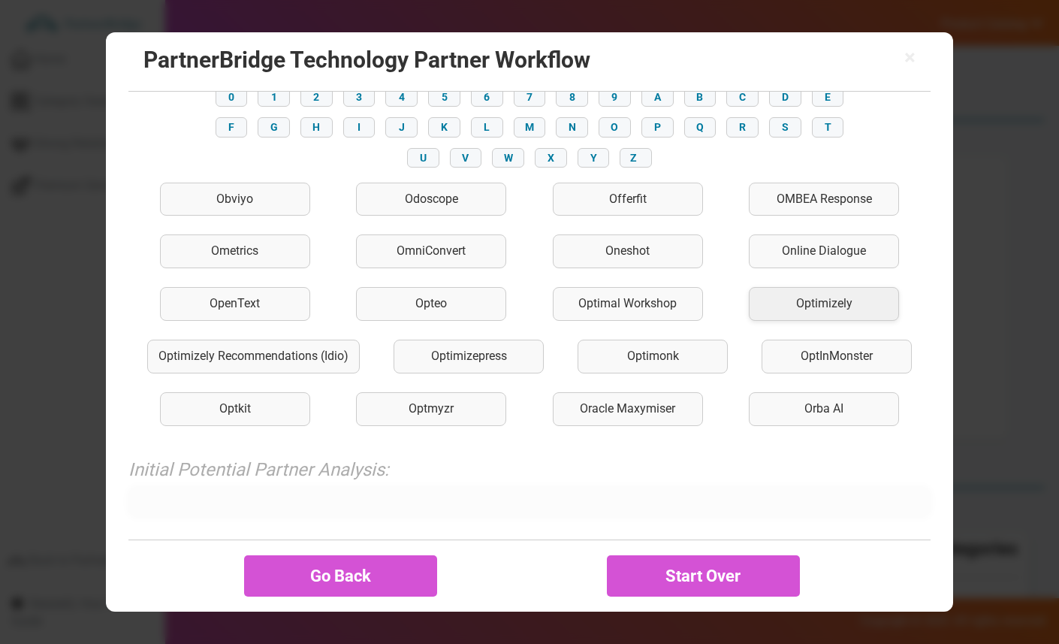
click at [775, 297] on div "Optimizely" at bounding box center [824, 304] width 150 height 34
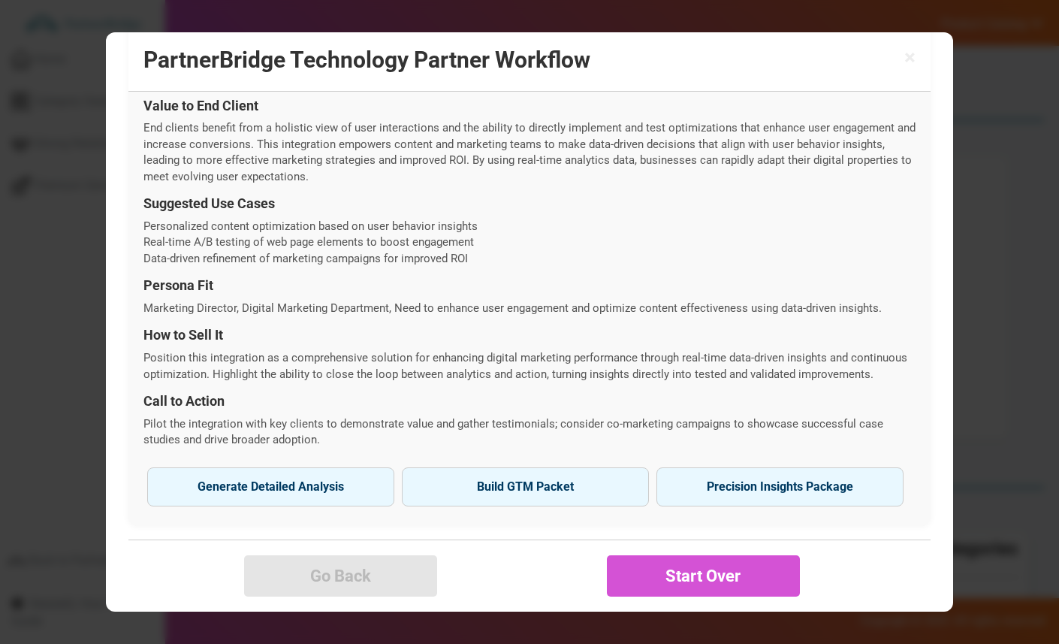
scroll to position [550, 0]
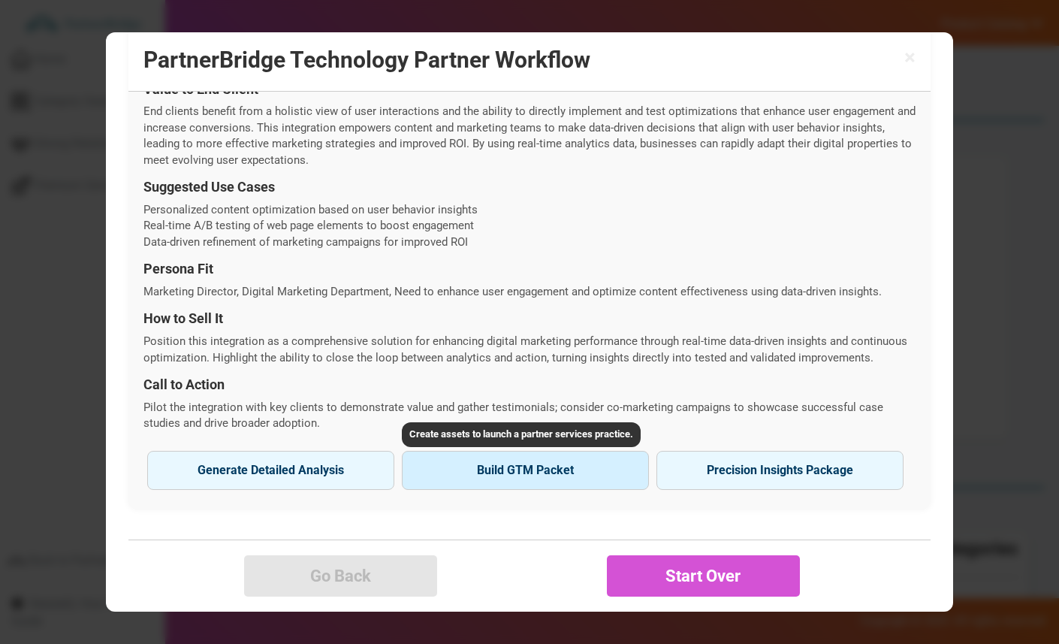
click at [468, 476] on button "Build GTM Packet" at bounding box center [525, 470] width 247 height 39
type input "Optimizely"
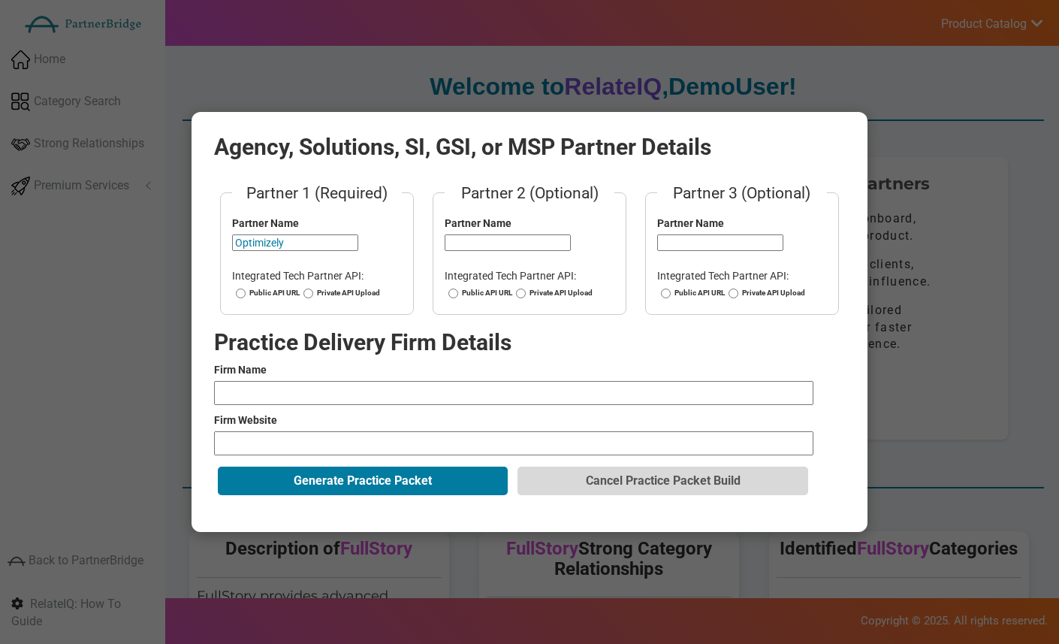
click at [256, 296] on label "Public API URL" at bounding box center [266, 293] width 68 height 11
click at [246, 296] on input "Public API URL" at bounding box center [241, 293] width 10 height 11
radio input "true"
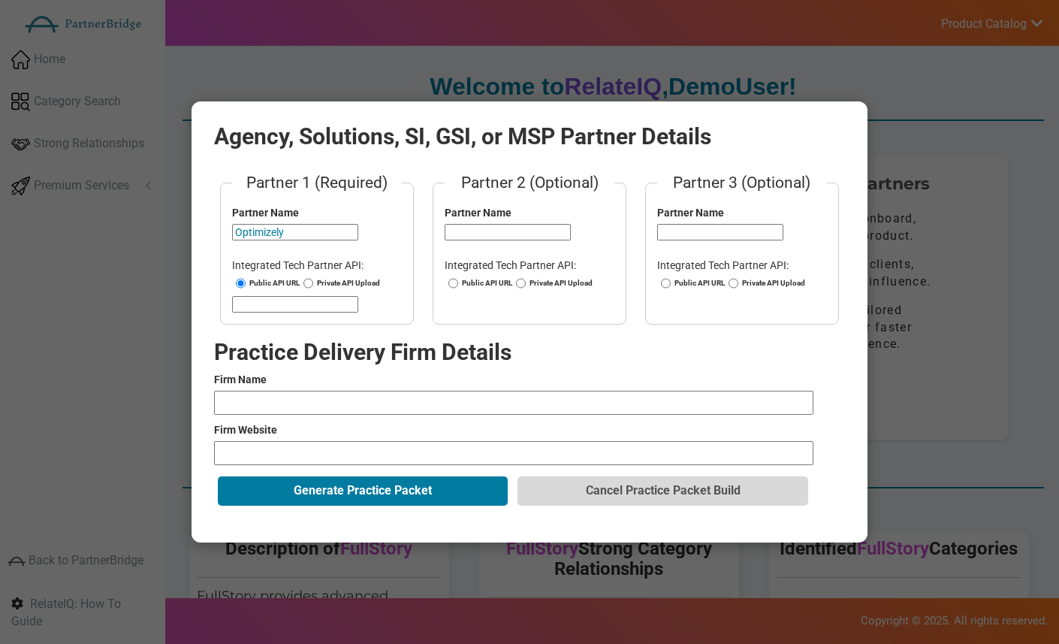
click at [674, 488] on button "Cancel Practice Packet Build" at bounding box center [662, 490] width 290 height 29
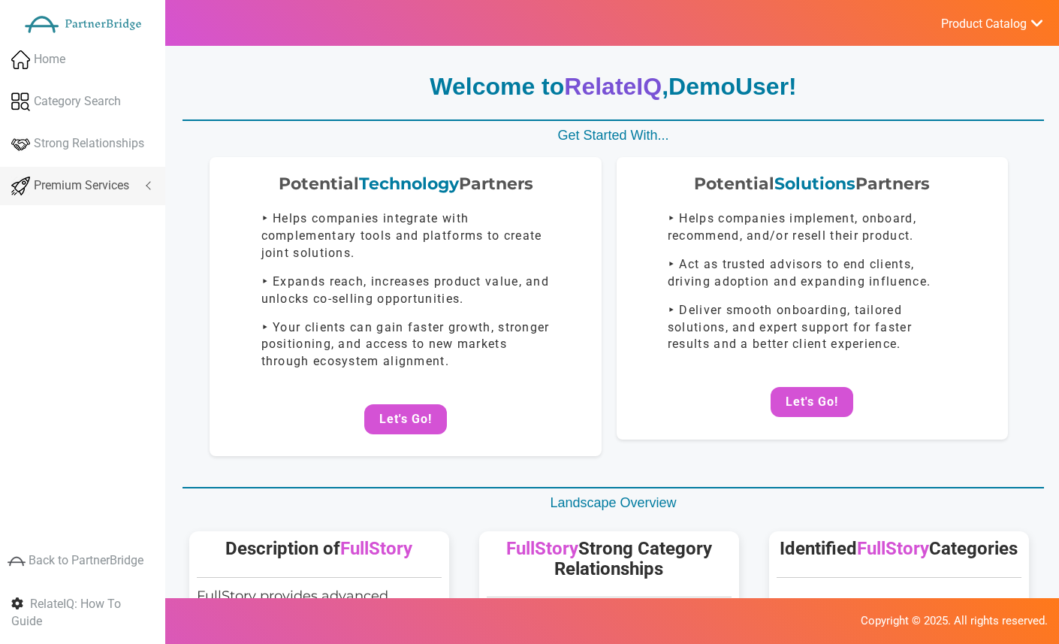
click at [95, 178] on span "Premium Services" at bounding box center [81, 185] width 95 height 17
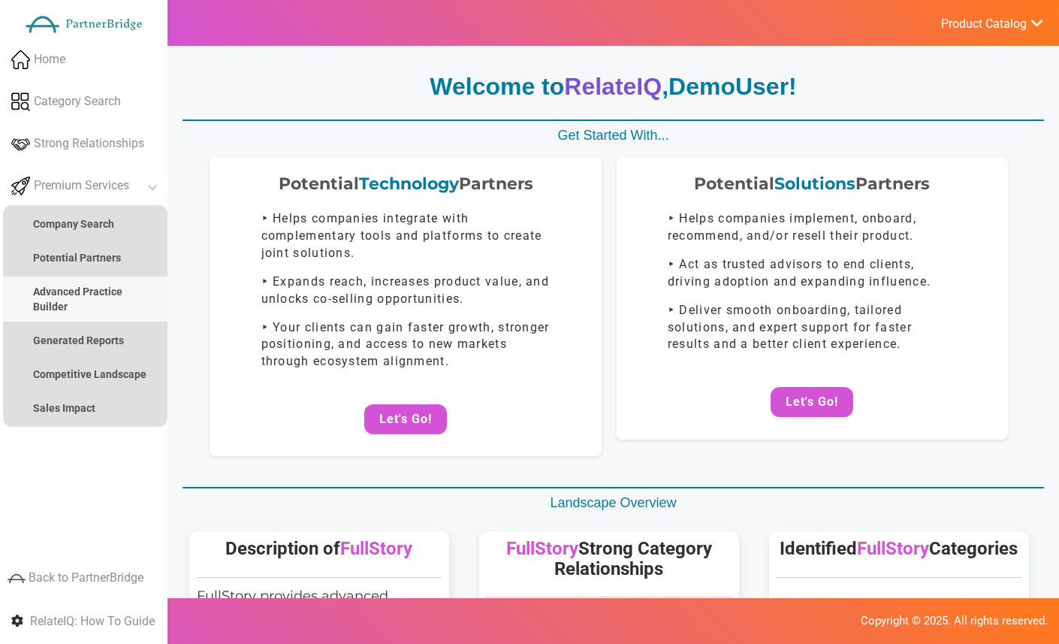
click at [82, 285] on strong "Advanced Practice Builder" at bounding box center [77, 298] width 89 height 27
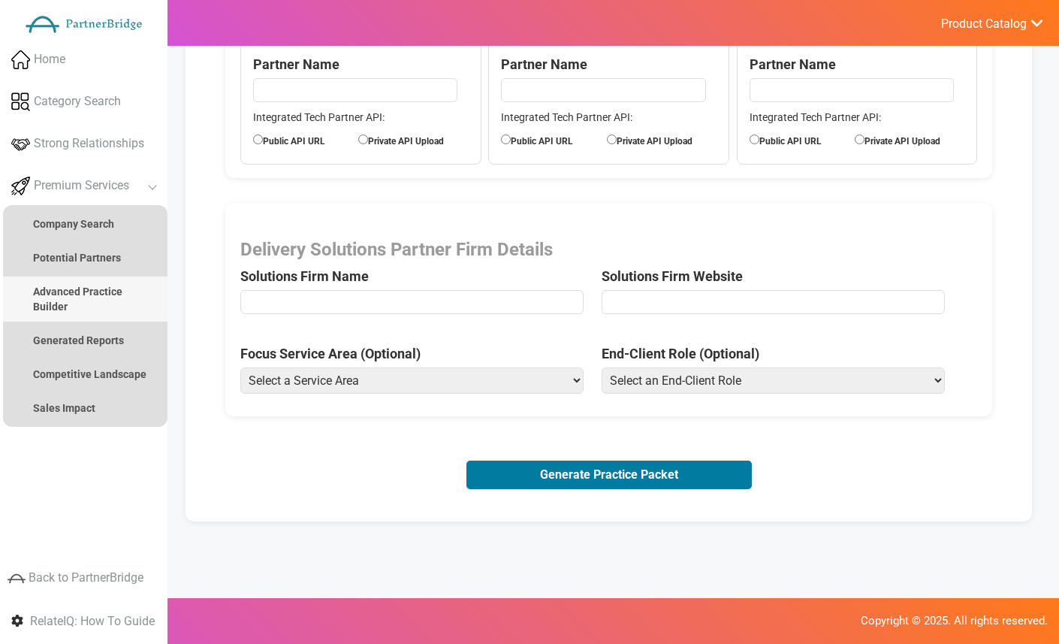
scroll to position [246, 0]
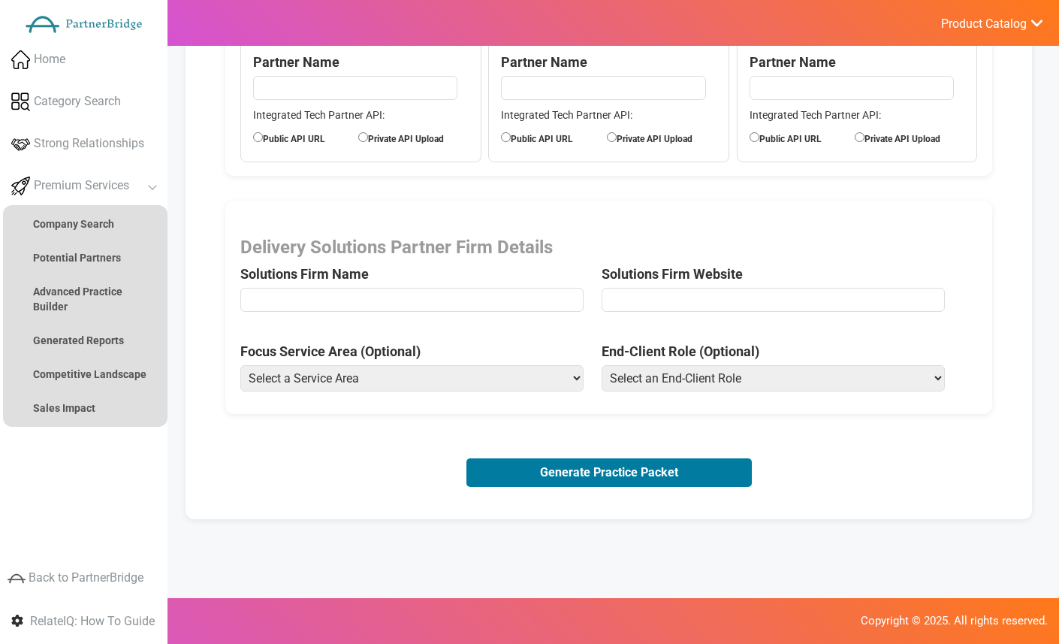
click at [297, 373] on select "Select a Service Area Analytics (eCommerce) Analytics (Retail) Application Deve…" at bounding box center [411, 378] width 343 height 26
click at [715, 383] on select "Select an End-Client Role Chief Executive Officer (CEO) Chief Operating Officer…" at bounding box center [773, 378] width 343 height 26
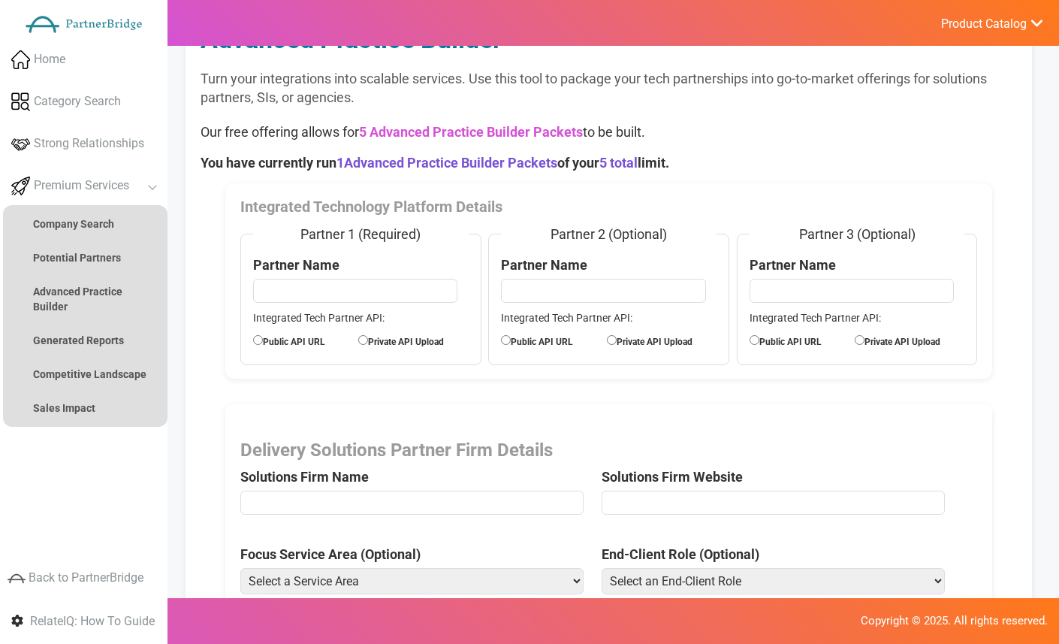
scroll to position [0, 0]
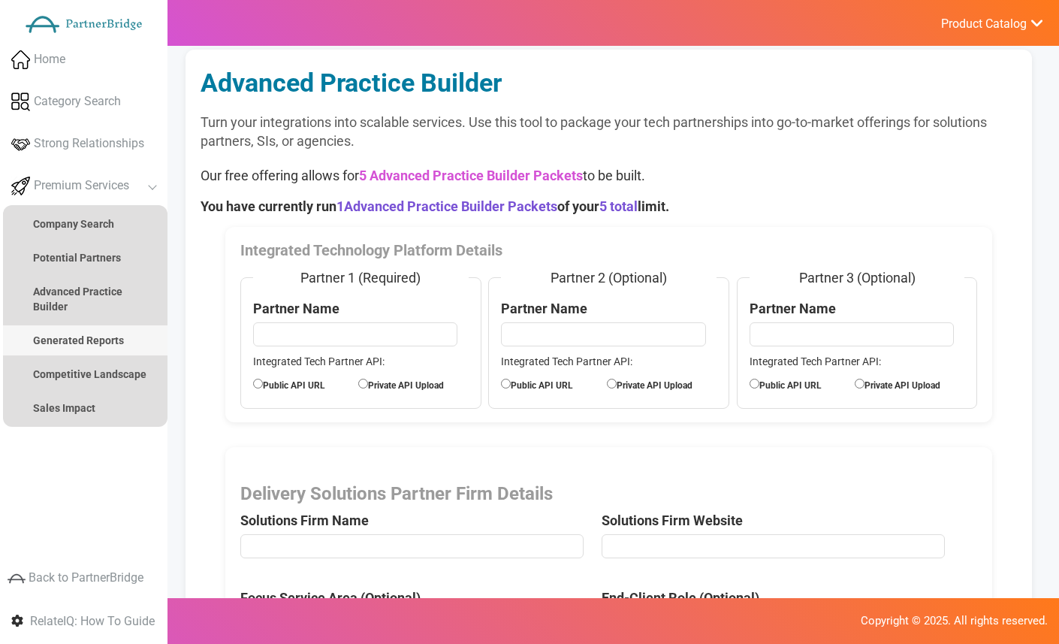
click at [114, 334] on strong "Generated Reports" at bounding box center [78, 340] width 91 height 12
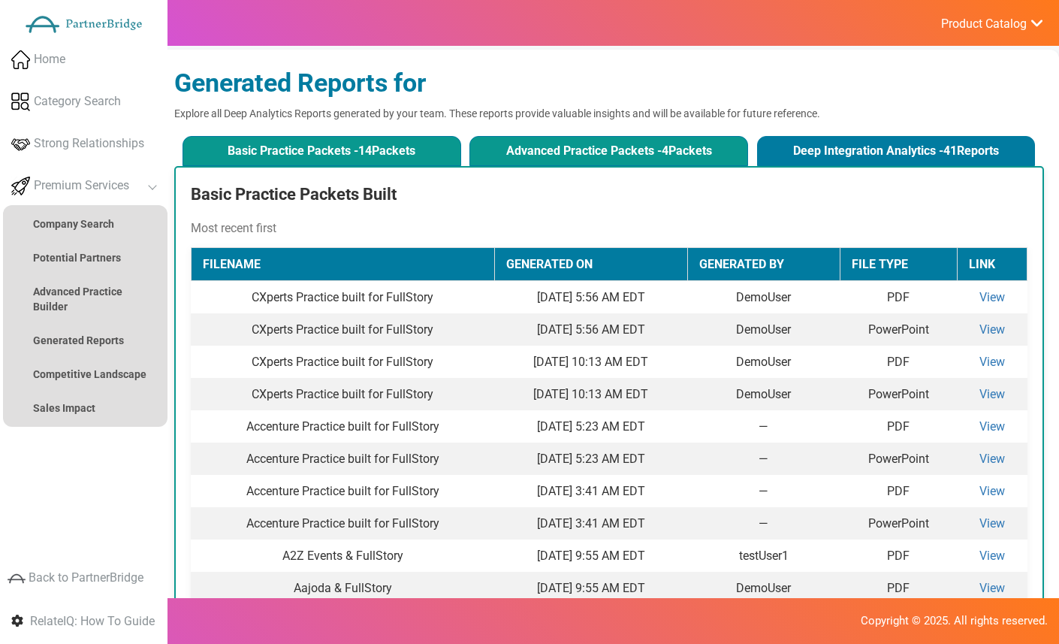
click at [686, 159] on button "Advanced Practice Packets - 4 Packets" at bounding box center [608, 151] width 279 height 30
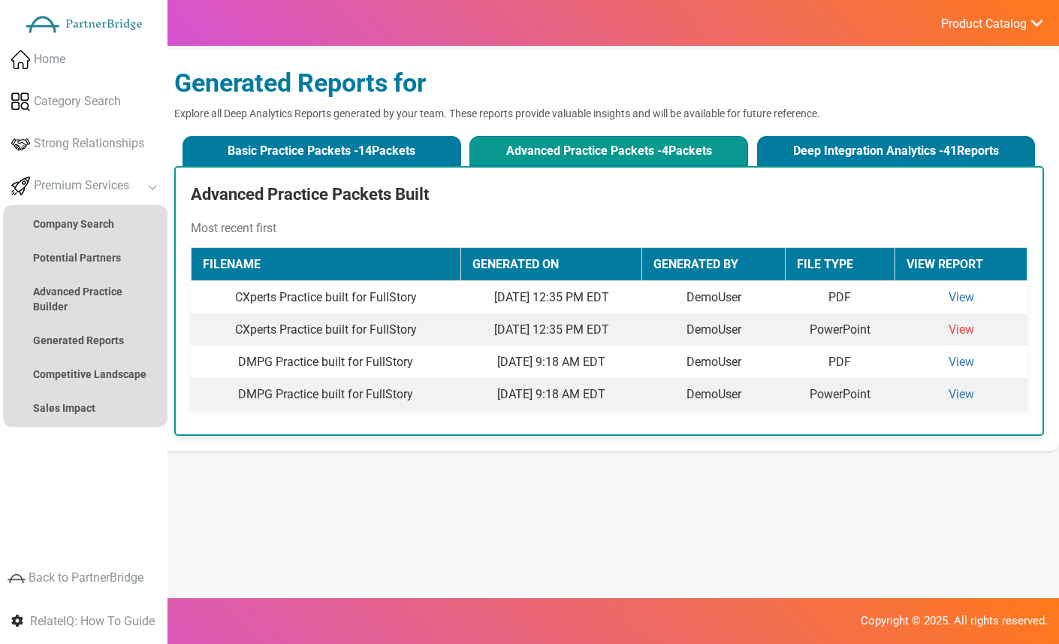
click at [955, 328] on link "View" at bounding box center [961, 329] width 26 height 14
